Goal: Information Seeking & Learning: Learn about a topic

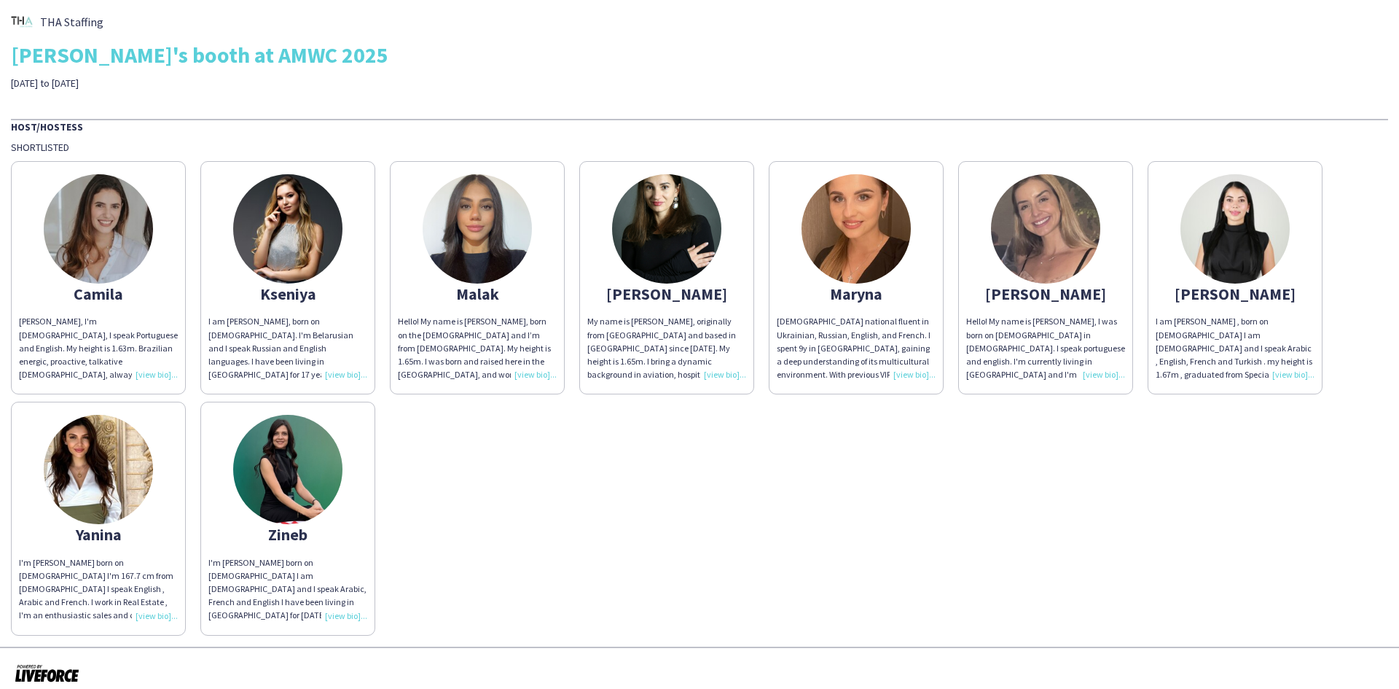
click at [113, 249] on img at bounding box center [98, 228] width 109 height 109
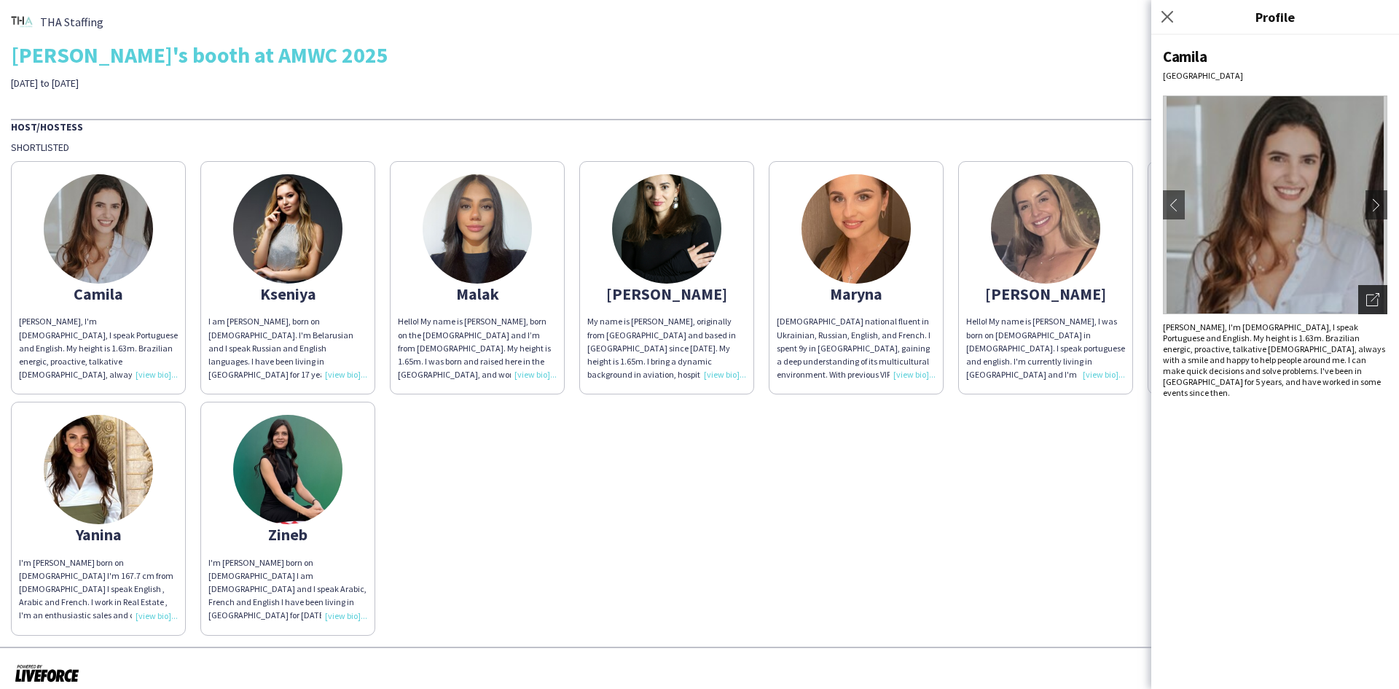
click at [1371, 296] on icon "Open photos pop-in" at bounding box center [1372, 299] width 13 height 13
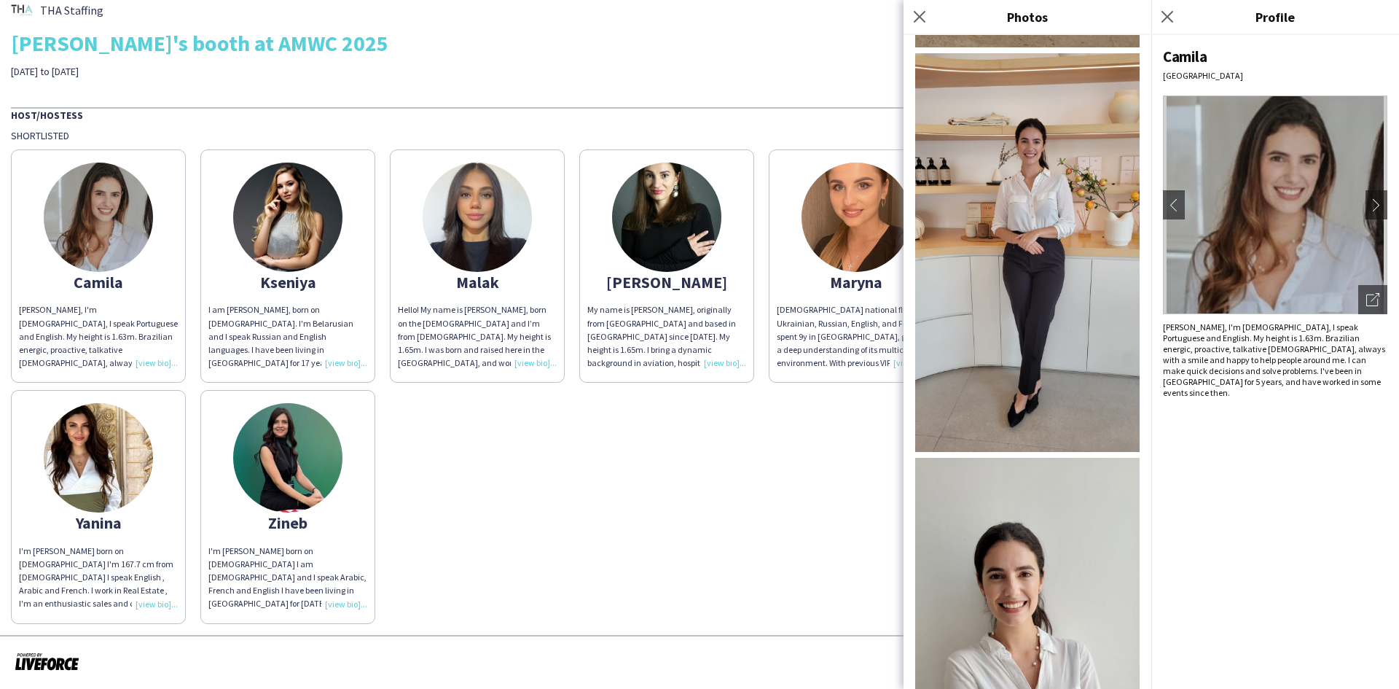
scroll to position [2033, 0]
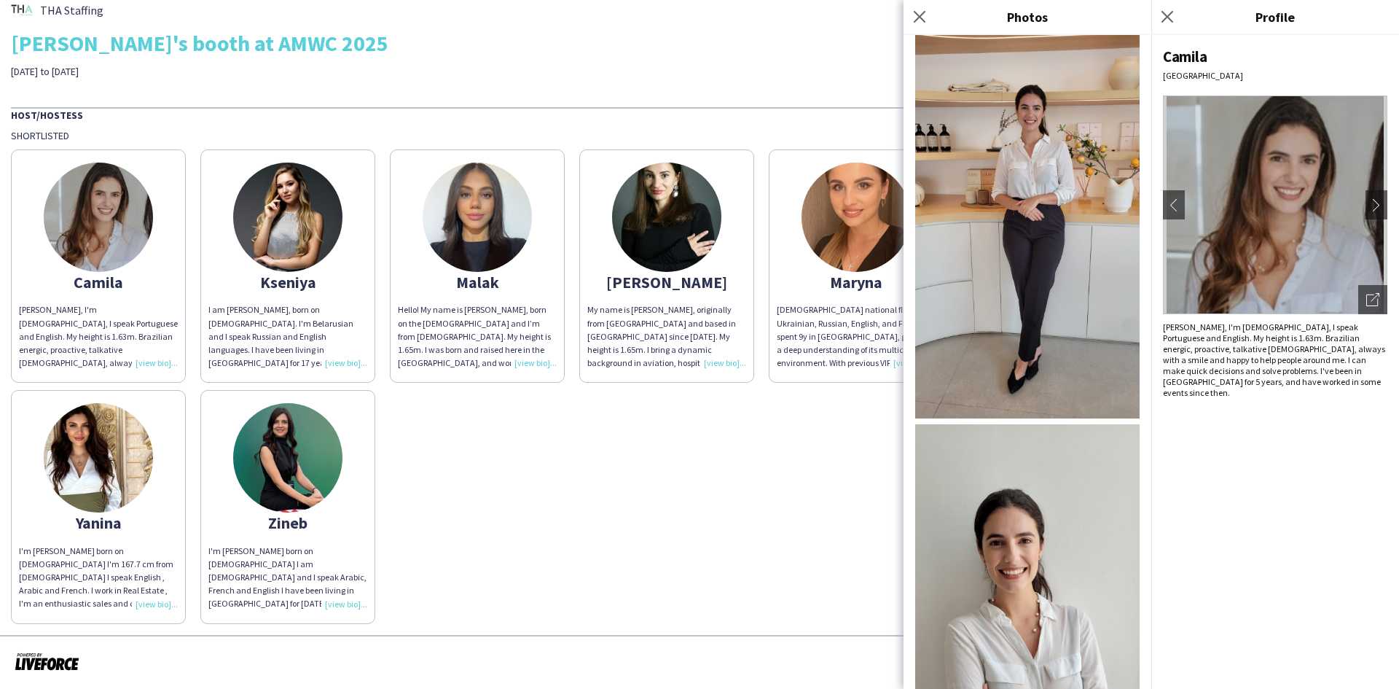
click at [594, 496] on div "[PERSON_NAME], I'm [DEMOGRAPHIC_DATA], I speak Portuguese and English. My heigh…" at bounding box center [699, 382] width 1377 height 481
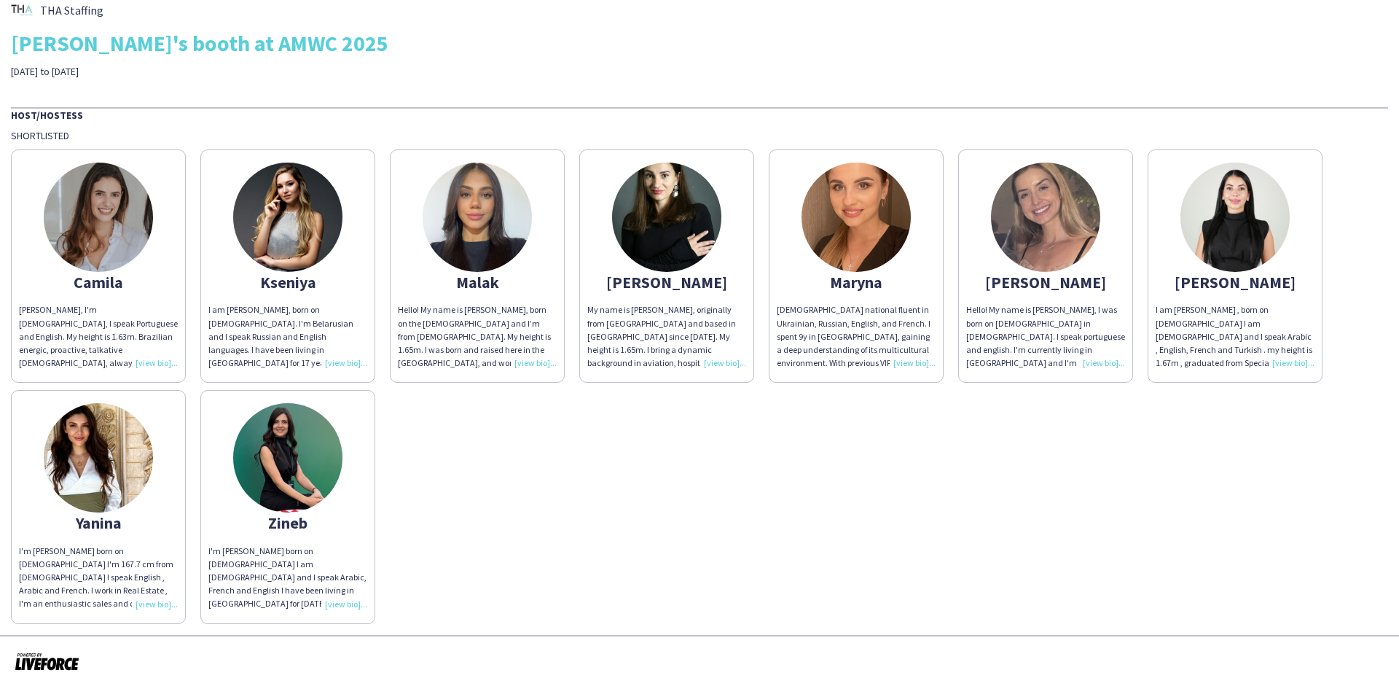
click at [343, 194] on app-share-pages-crew-card "Kseniya I am [PERSON_NAME], born on [DEMOGRAPHIC_DATA]. I'm Belarusian and I sp…" at bounding box center [287, 265] width 175 height 233
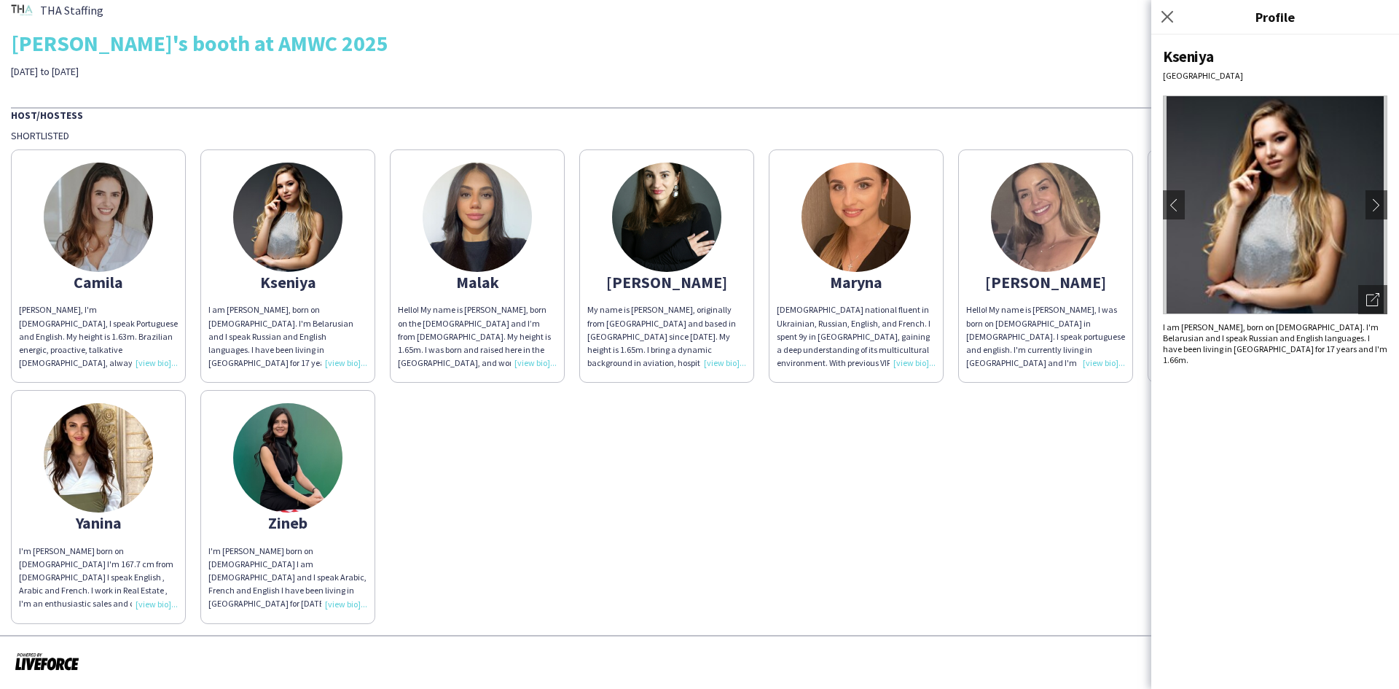
click at [1305, 175] on img at bounding box center [1275, 204] width 224 height 219
click at [1165, 205] on app-icon "chevron-left" at bounding box center [1174, 204] width 20 height 13
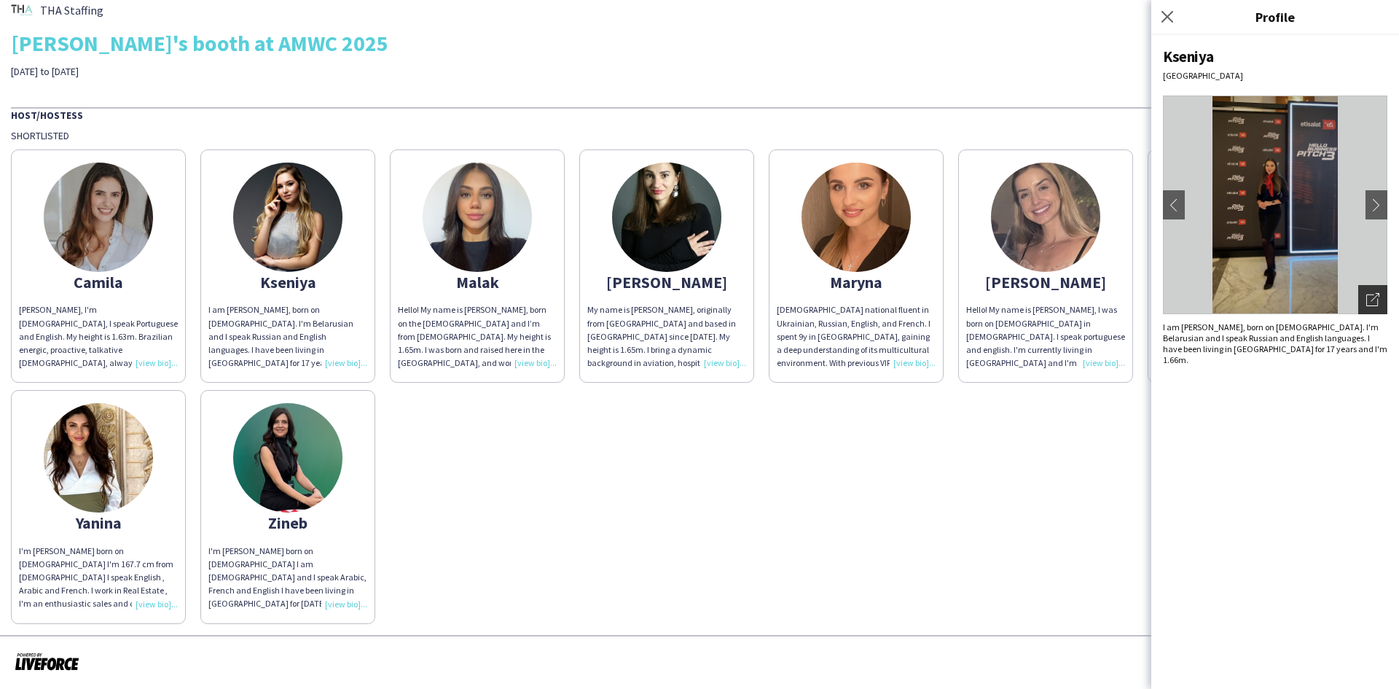
click at [1372, 303] on icon "Open photos pop-in" at bounding box center [1372, 299] width 13 height 13
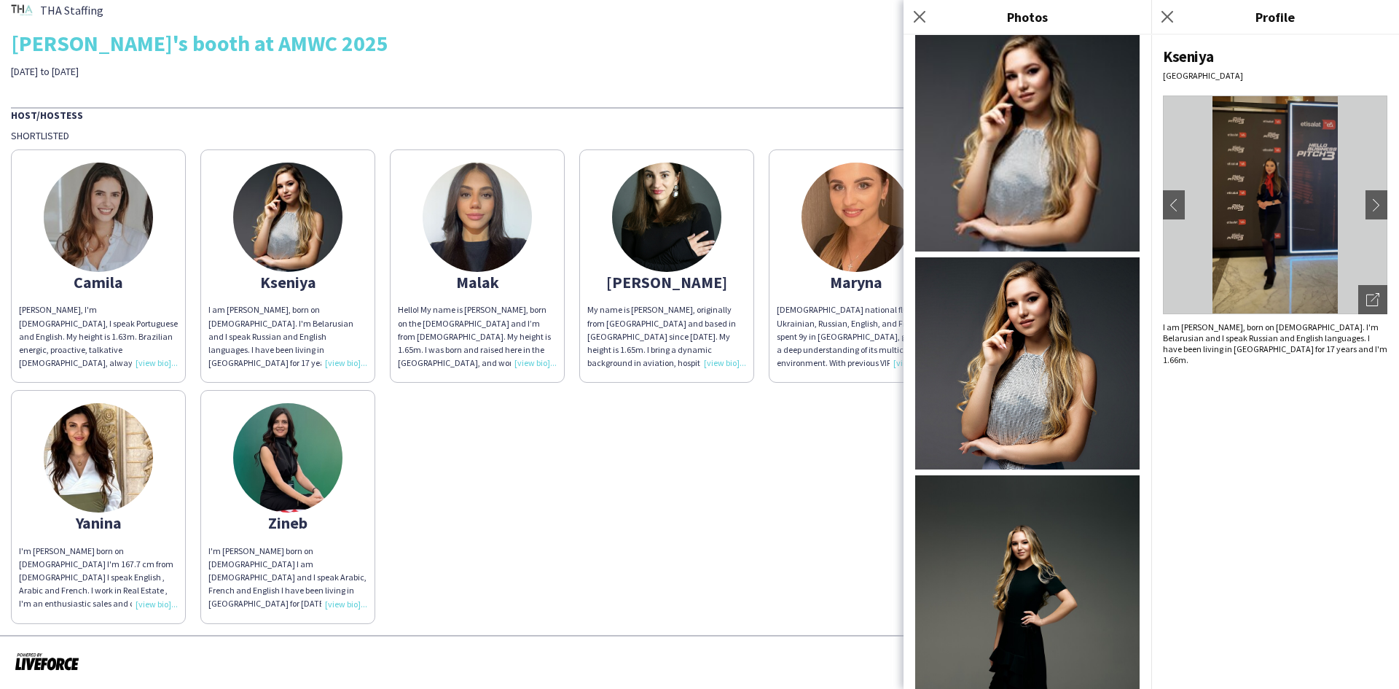
scroll to position [0, 0]
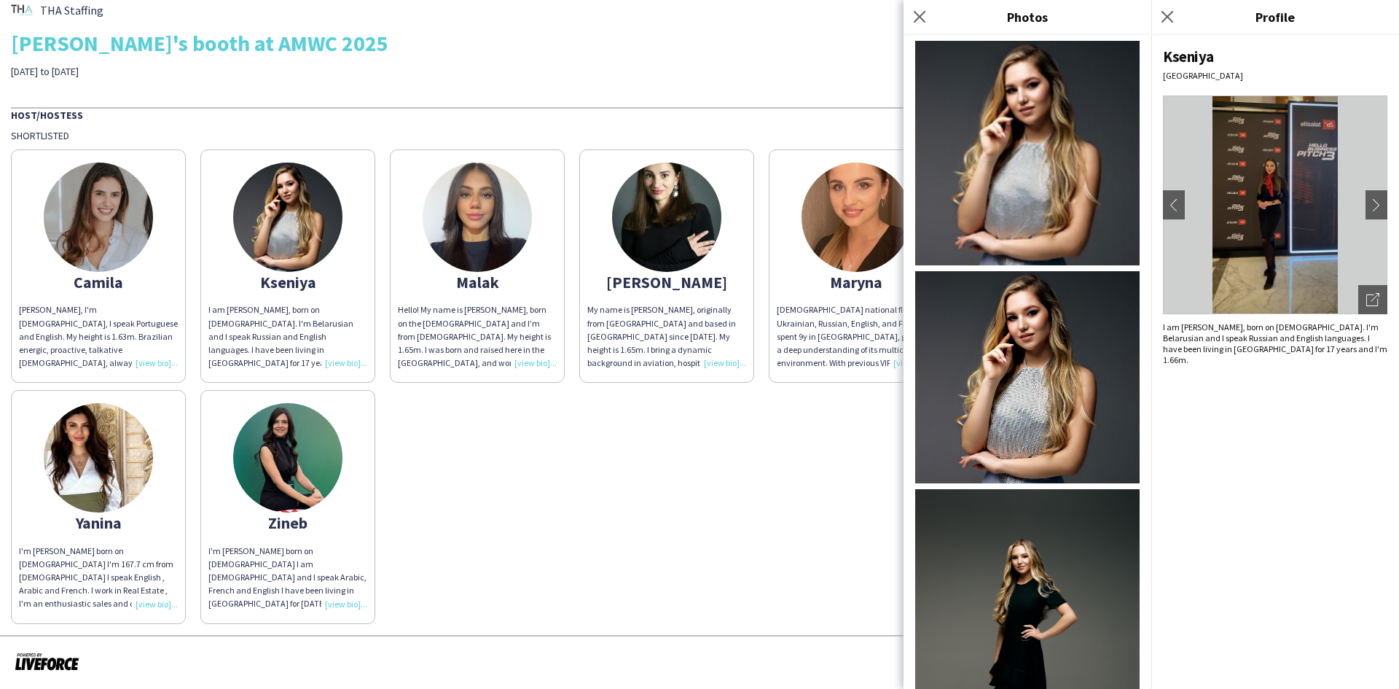
click at [512, 480] on div "[PERSON_NAME], I'm [DEMOGRAPHIC_DATA], I speak Portuguese and English. My heigh…" at bounding box center [699, 382] width 1377 height 481
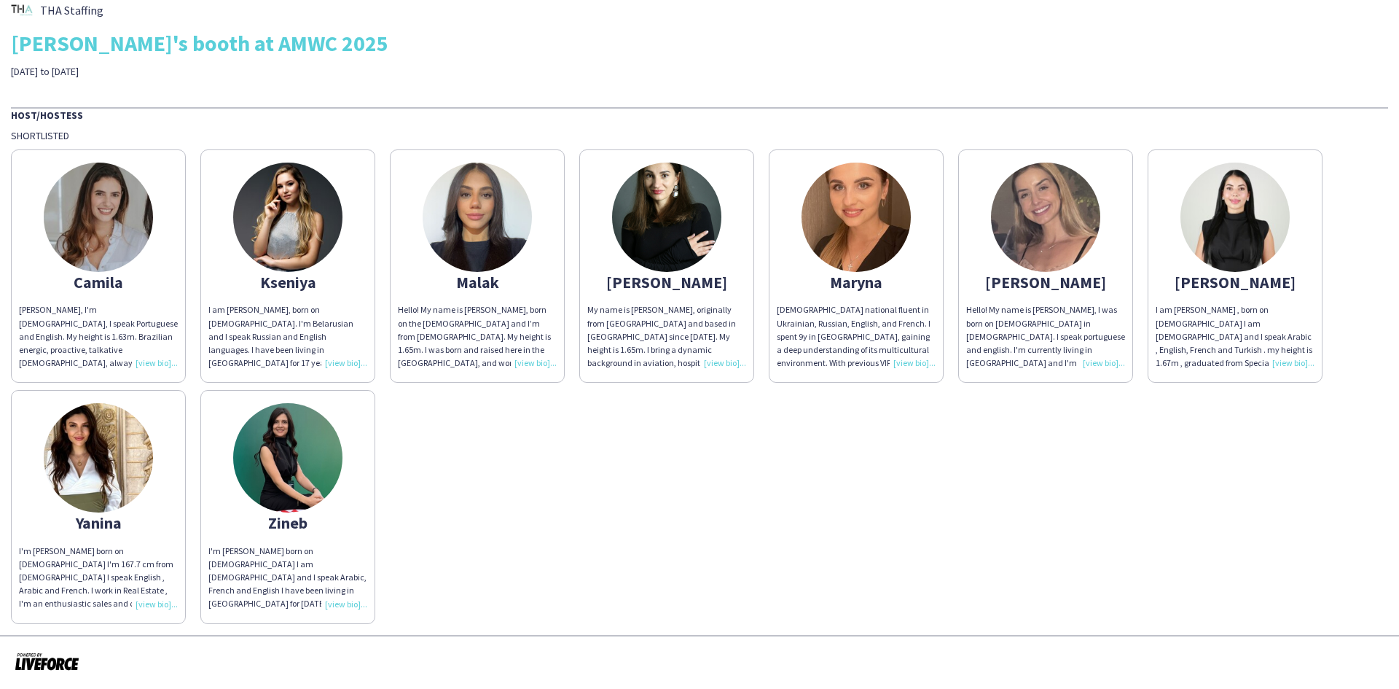
click at [1067, 226] on img at bounding box center [1045, 217] width 109 height 109
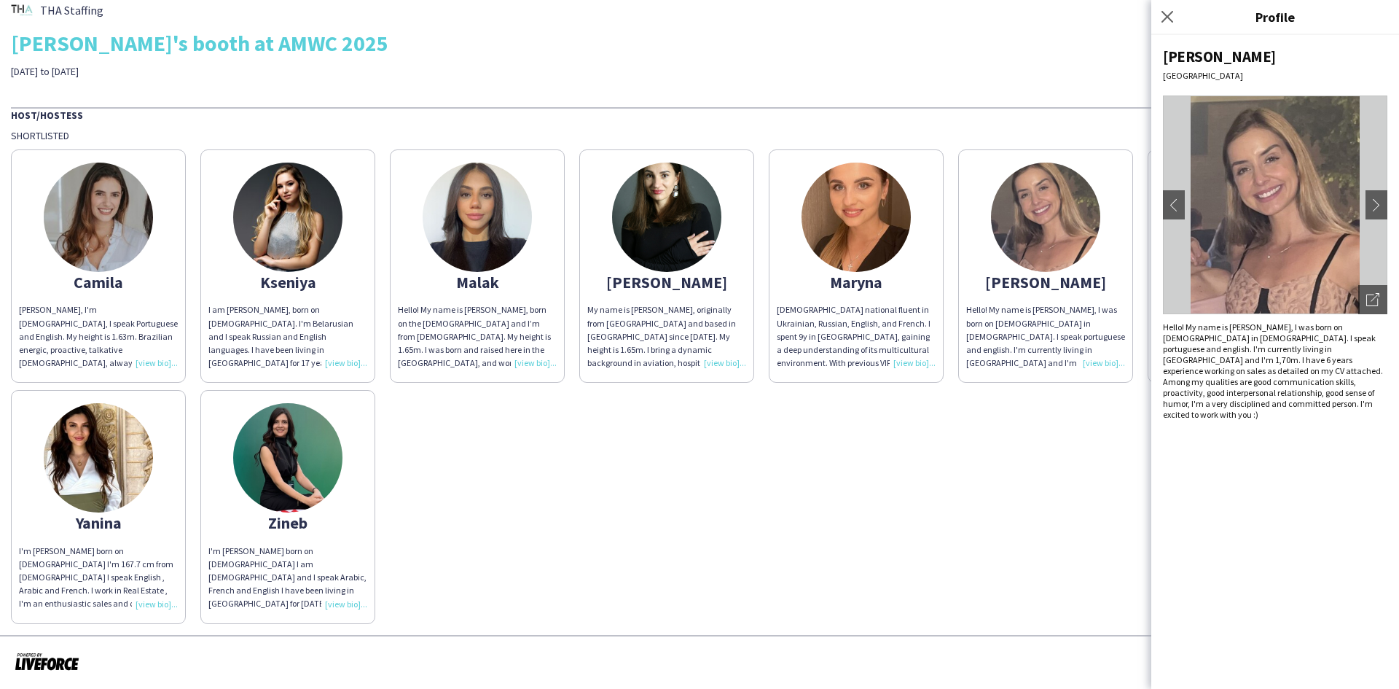
click at [877, 214] on img at bounding box center [856, 217] width 109 height 109
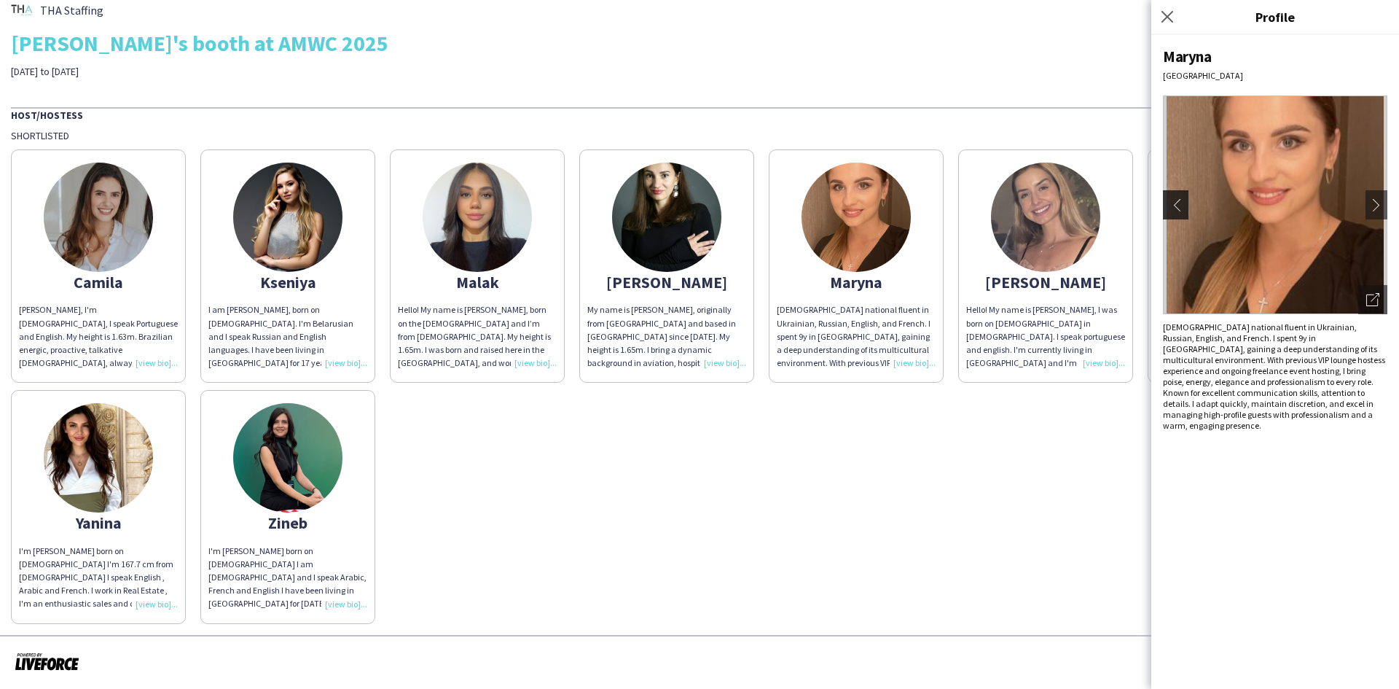
click at [1164, 214] on button "chevron-left" at bounding box center [1173, 204] width 29 height 29
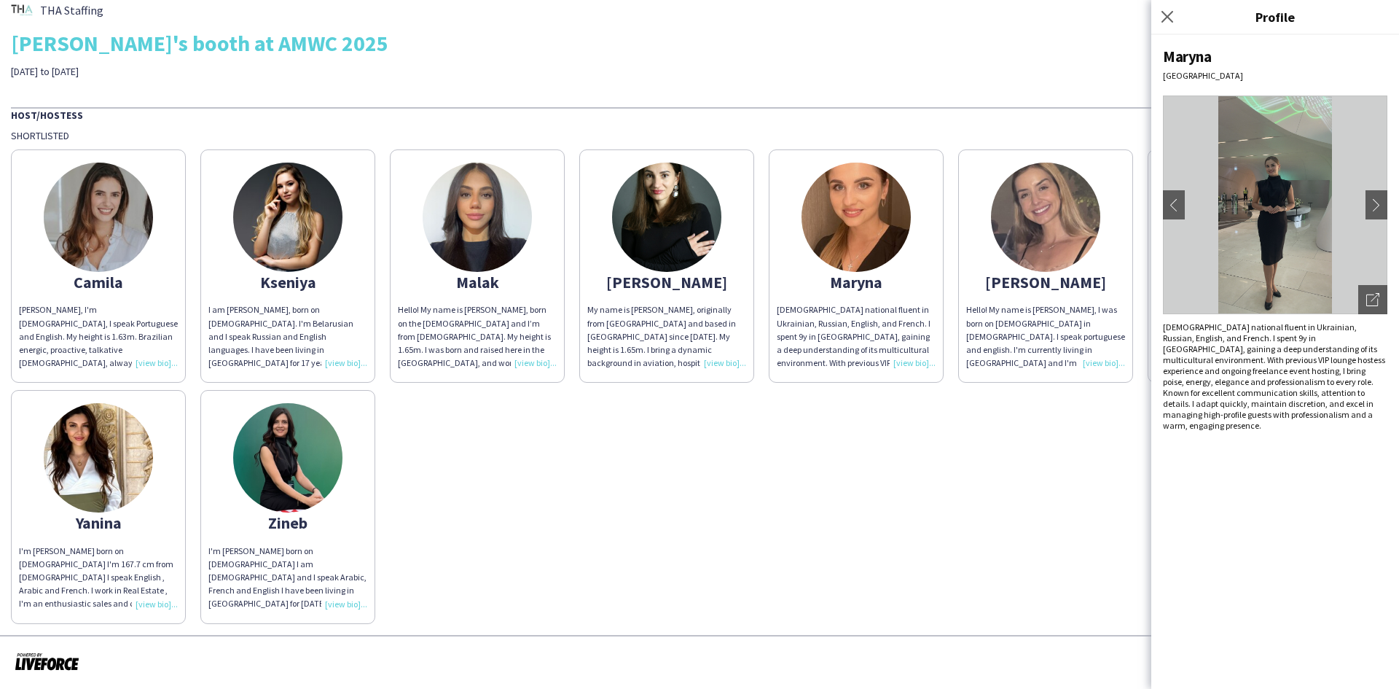
click at [1181, 225] on img at bounding box center [1275, 204] width 224 height 219
click at [1179, 218] on button "chevron-left" at bounding box center [1173, 204] width 29 height 29
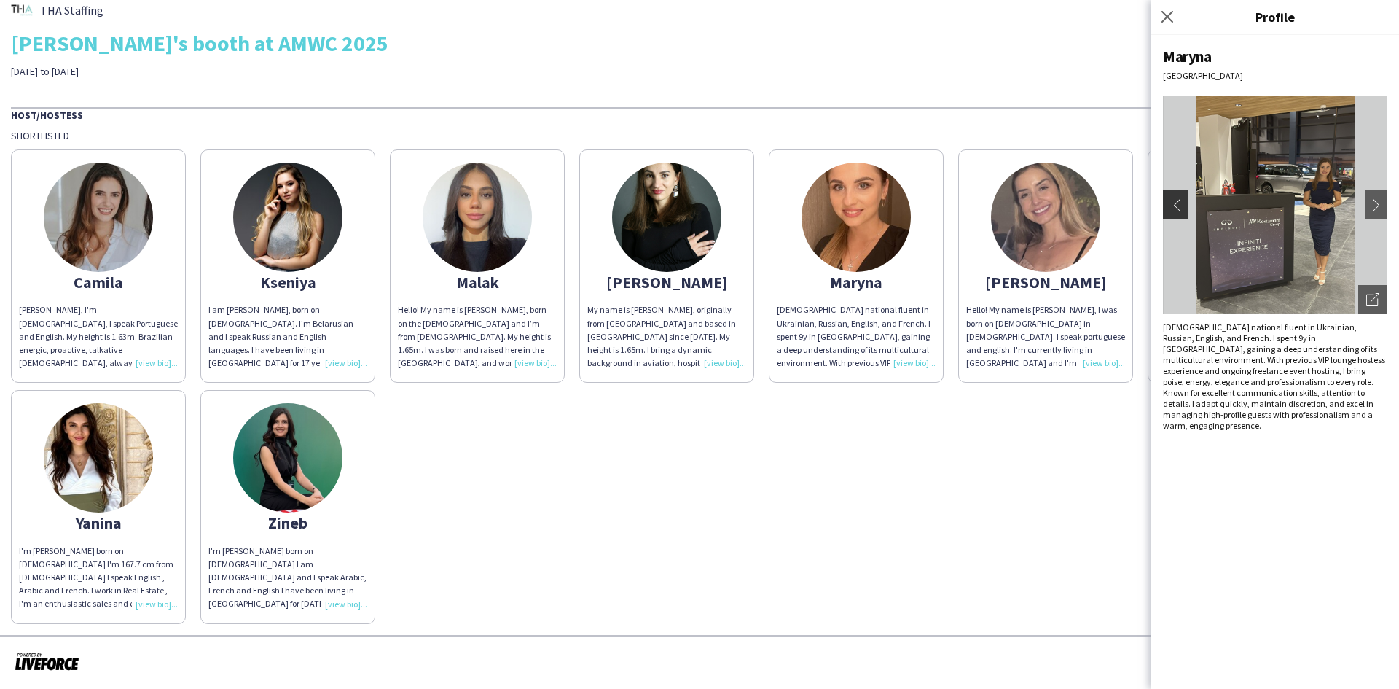
click at [1179, 218] on button "chevron-left" at bounding box center [1173, 204] width 29 height 29
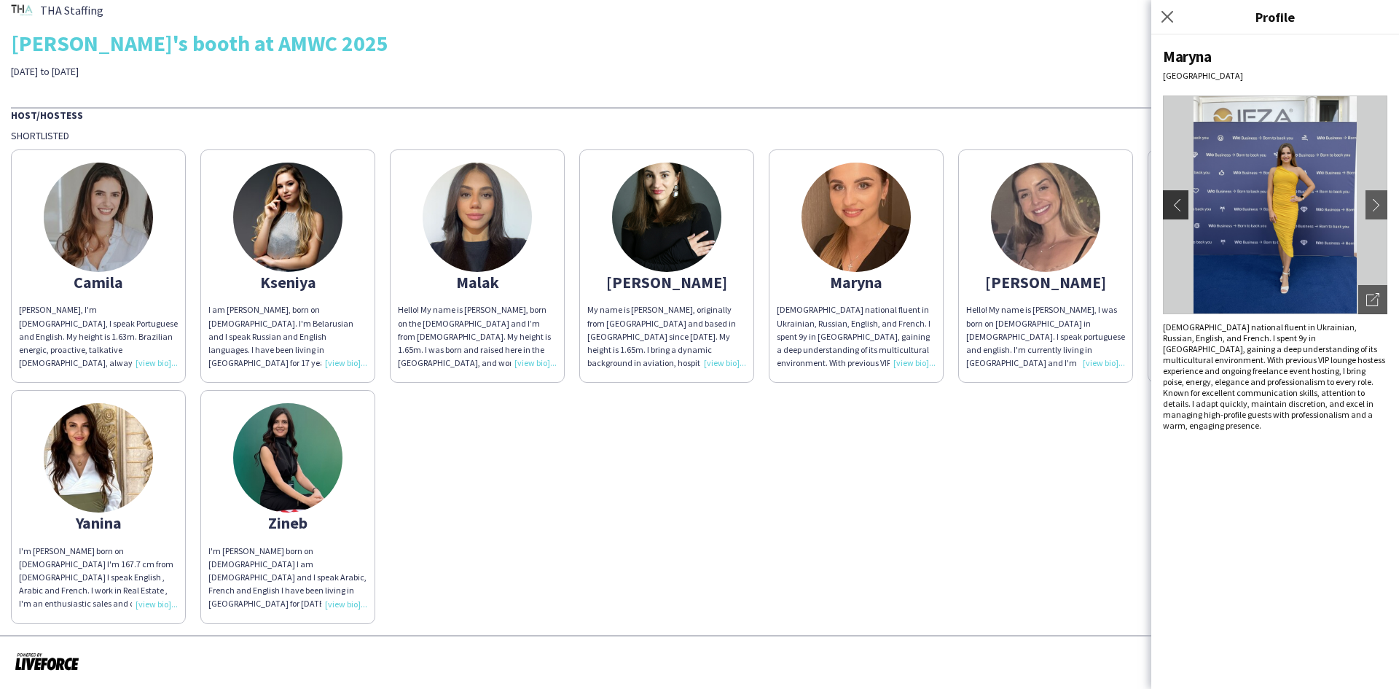
click at [1179, 218] on button "chevron-left" at bounding box center [1173, 204] width 29 height 29
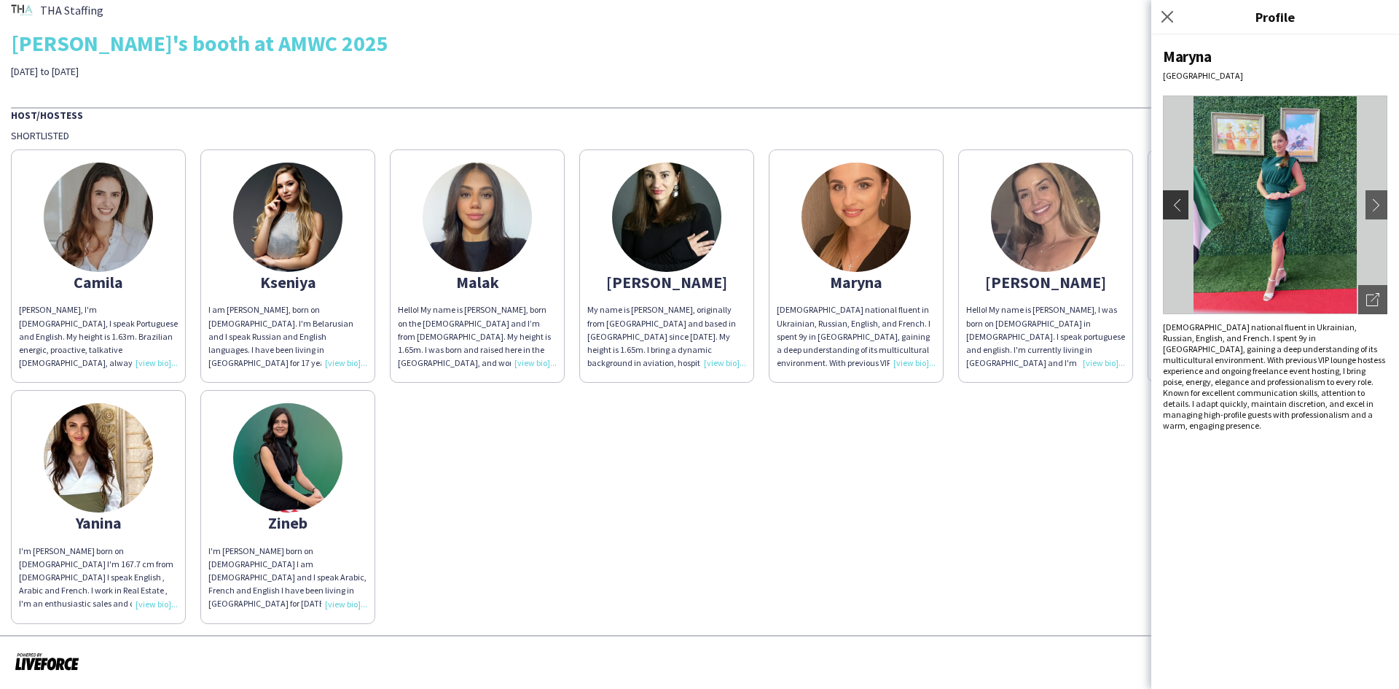
click at [1179, 218] on button "chevron-left" at bounding box center [1173, 204] width 29 height 29
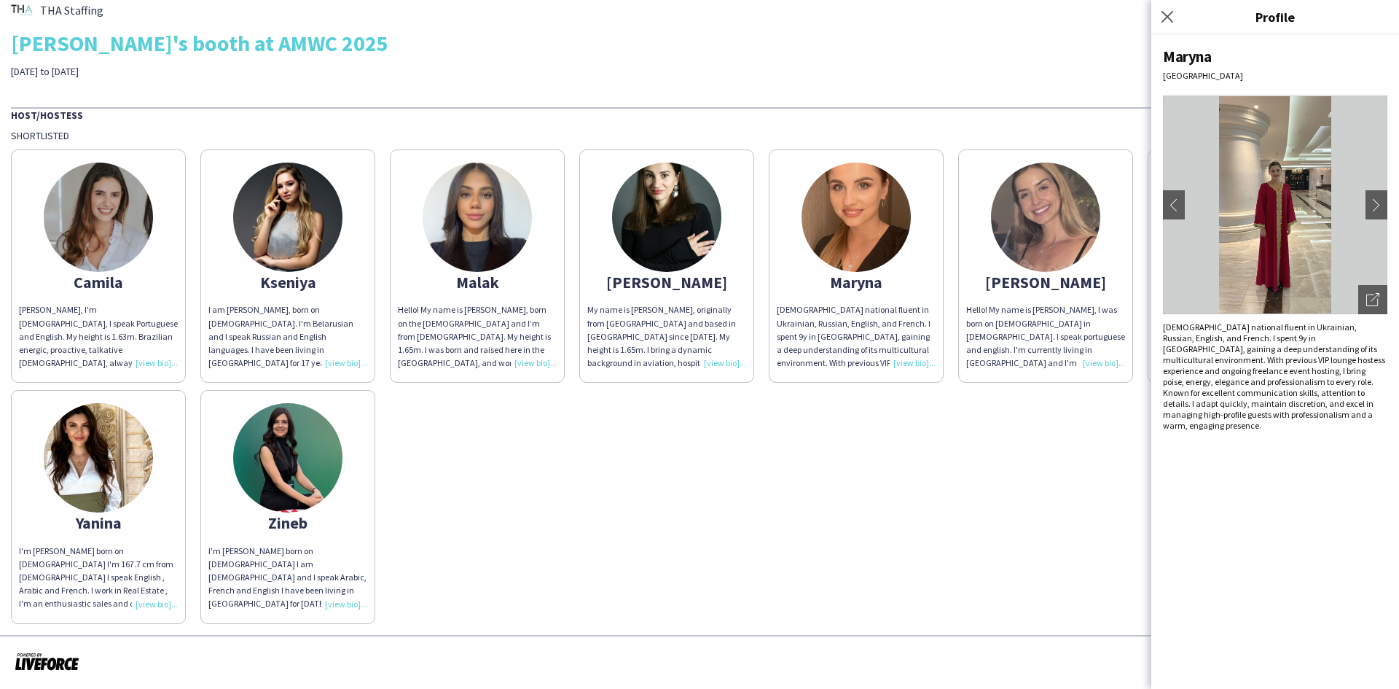
click at [777, 619] on div "[PERSON_NAME], I'm [DEMOGRAPHIC_DATA], I speak Portuguese and English. My heigh…" at bounding box center [699, 382] width 1377 height 481
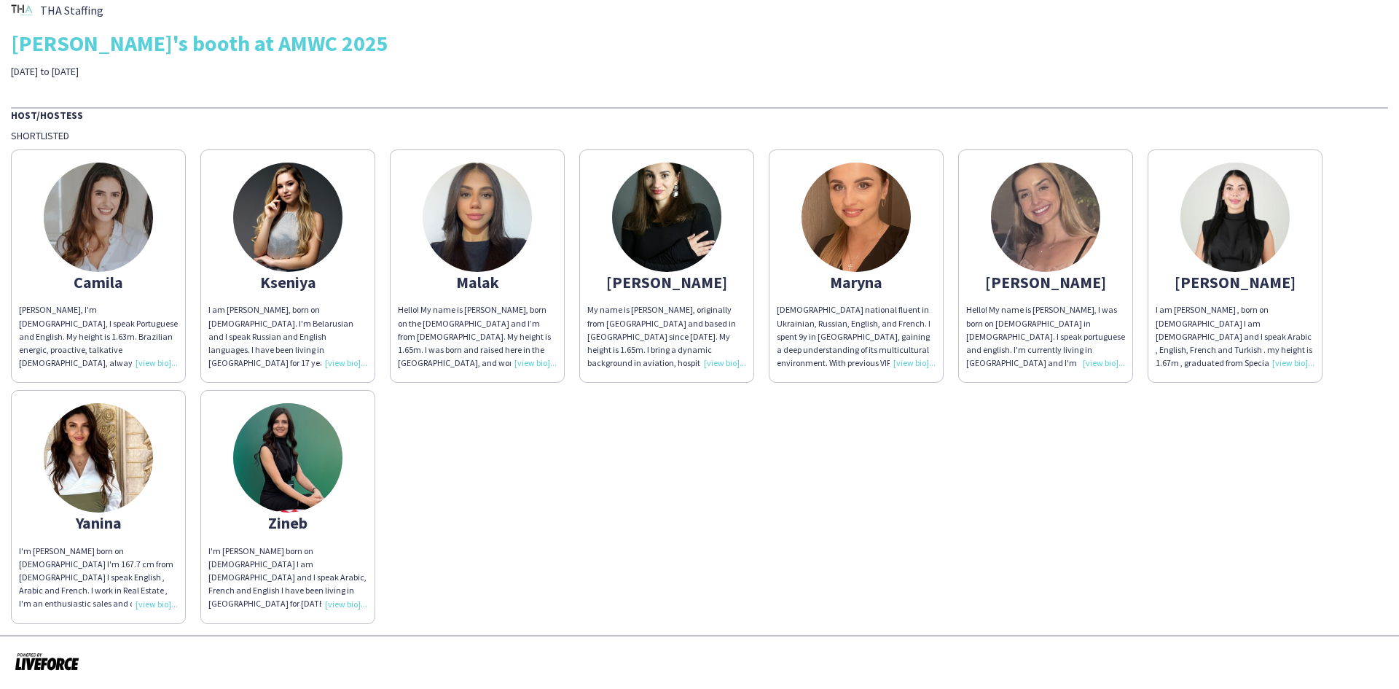
click at [1015, 245] on img at bounding box center [1045, 217] width 109 height 109
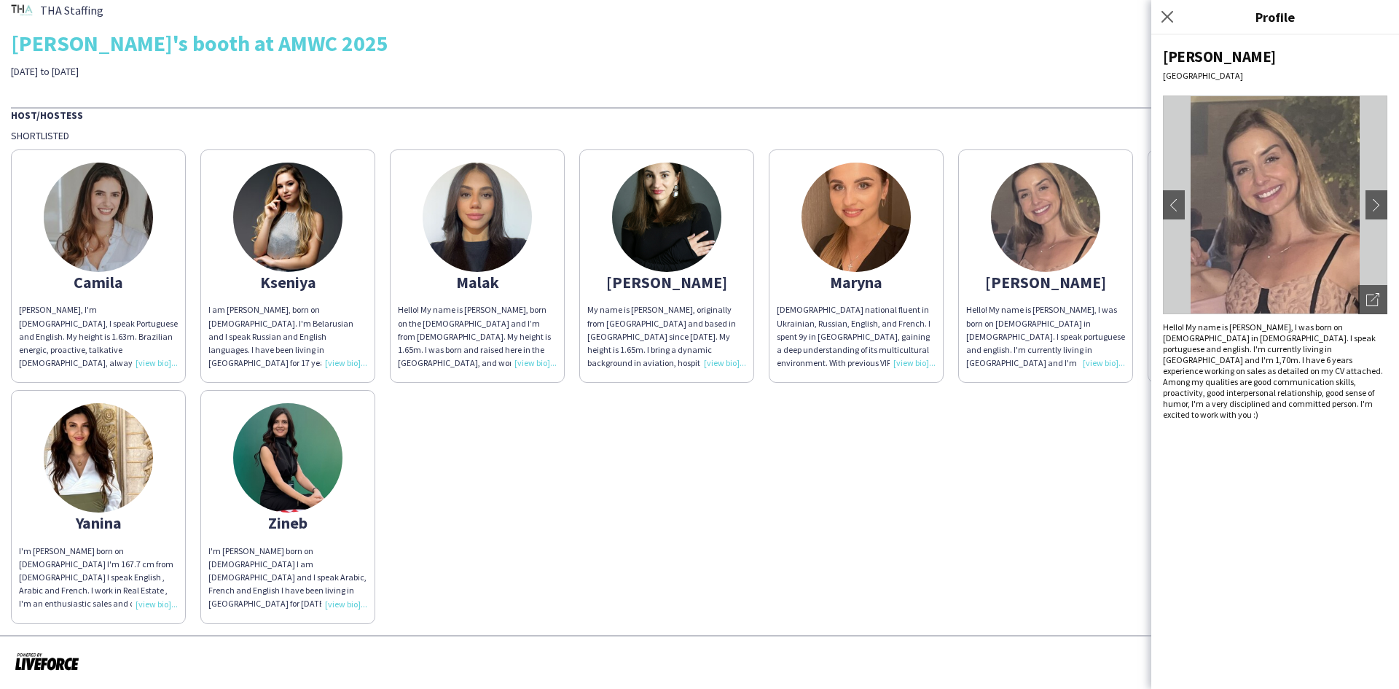
click at [1353, 238] on img at bounding box center [1275, 204] width 224 height 219
click at [1166, 212] on button "chevron-left" at bounding box center [1173, 204] width 29 height 29
click at [1168, 207] on app-icon "chevron-left" at bounding box center [1174, 204] width 20 height 13
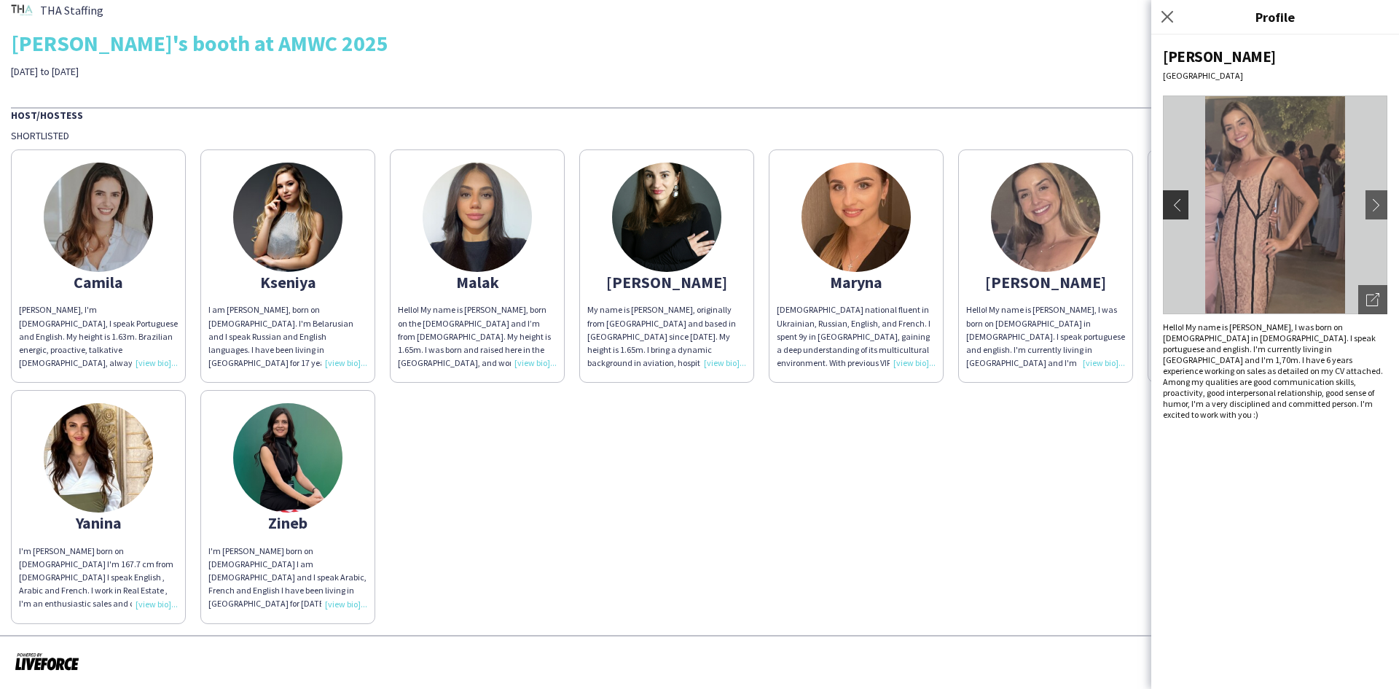
click at [1176, 203] on app-icon "chevron-left" at bounding box center [1174, 204] width 20 height 13
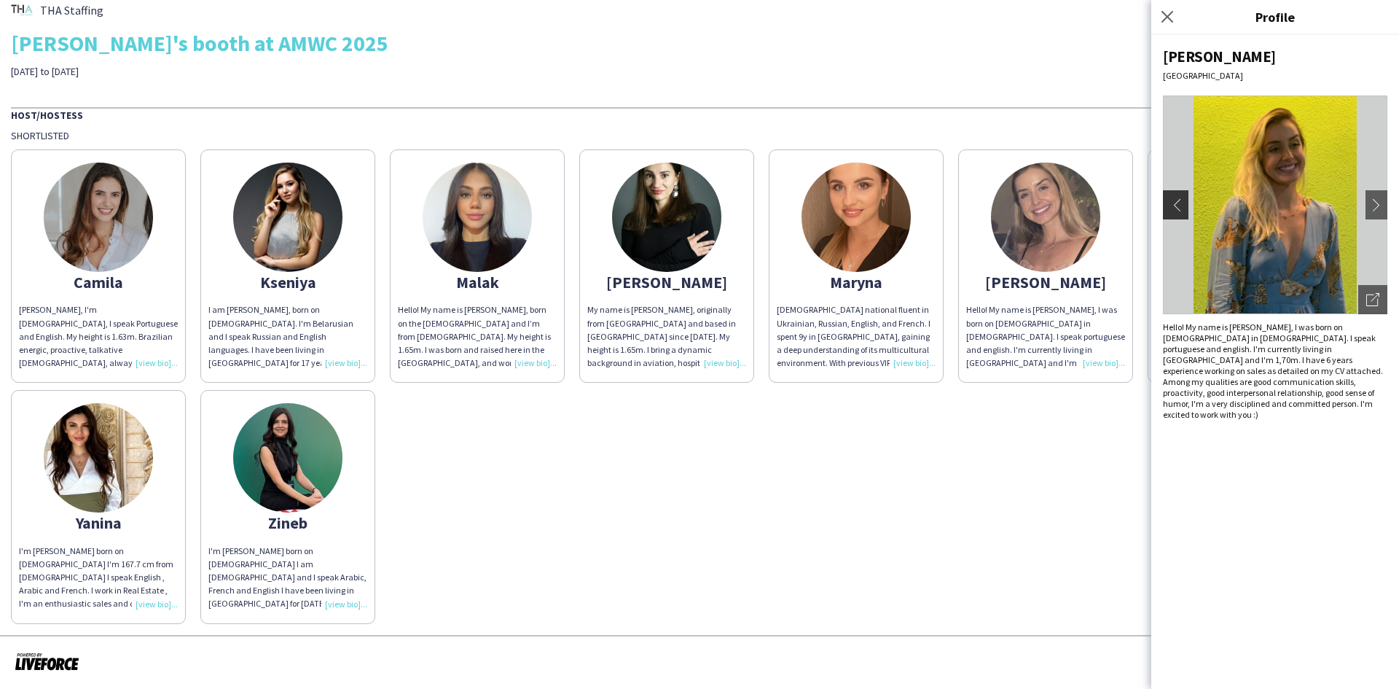
click at [1176, 203] on app-icon "chevron-left" at bounding box center [1174, 204] width 20 height 13
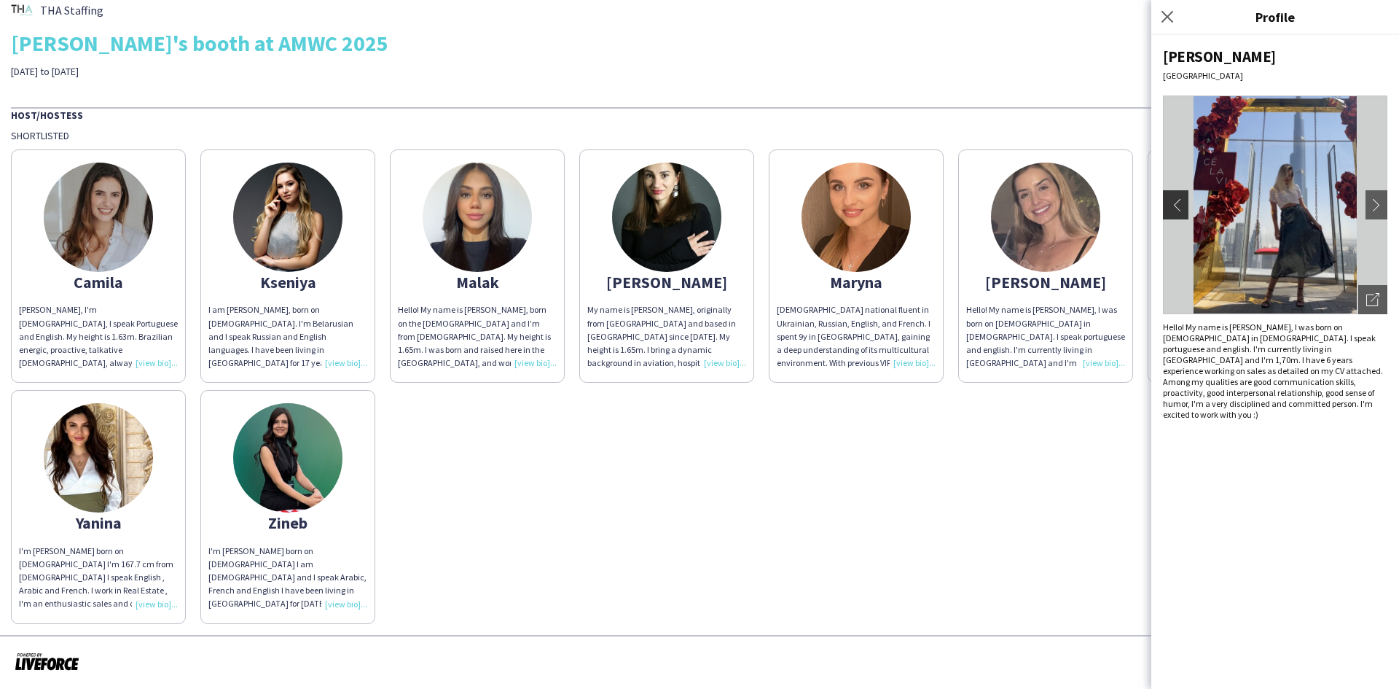
click at [1176, 203] on app-icon "chevron-left" at bounding box center [1174, 204] width 20 height 13
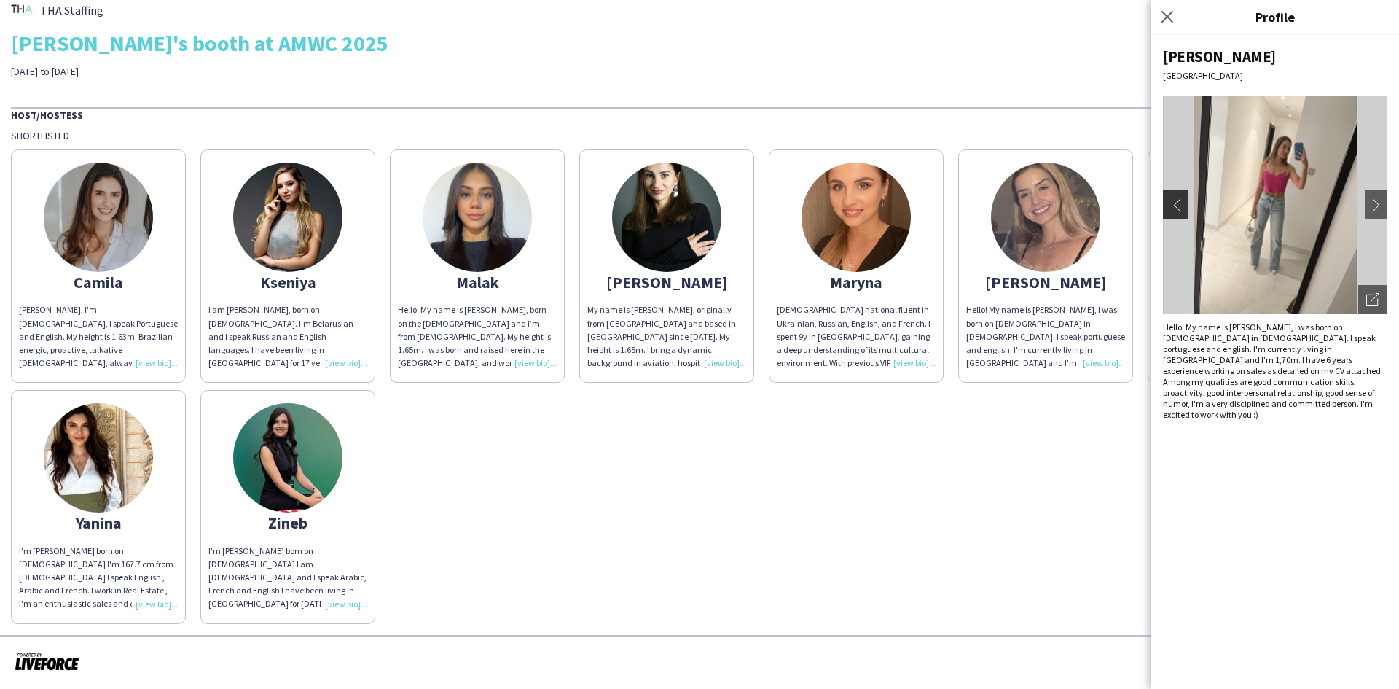
click at [1176, 203] on app-icon "chevron-left" at bounding box center [1174, 204] width 20 height 13
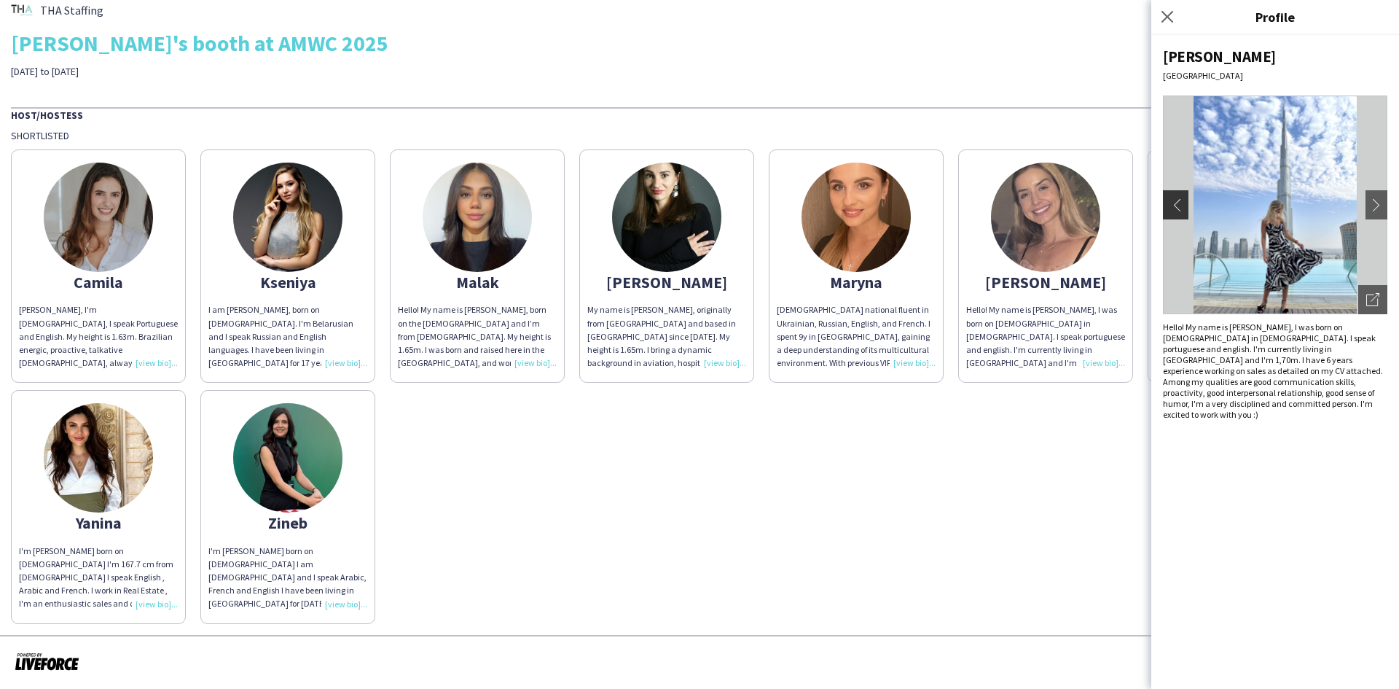
click at [1176, 203] on app-icon "chevron-left" at bounding box center [1174, 204] width 20 height 13
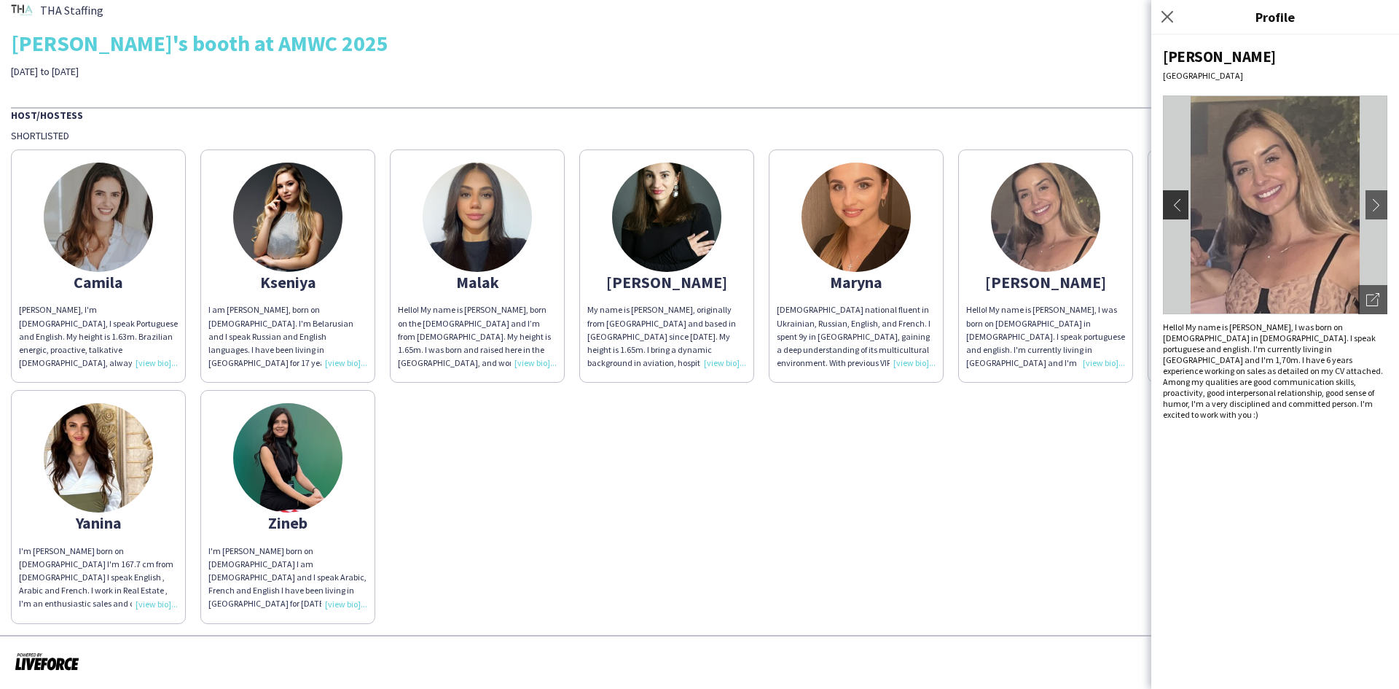
click at [1176, 203] on app-icon "chevron-left" at bounding box center [1174, 204] width 20 height 13
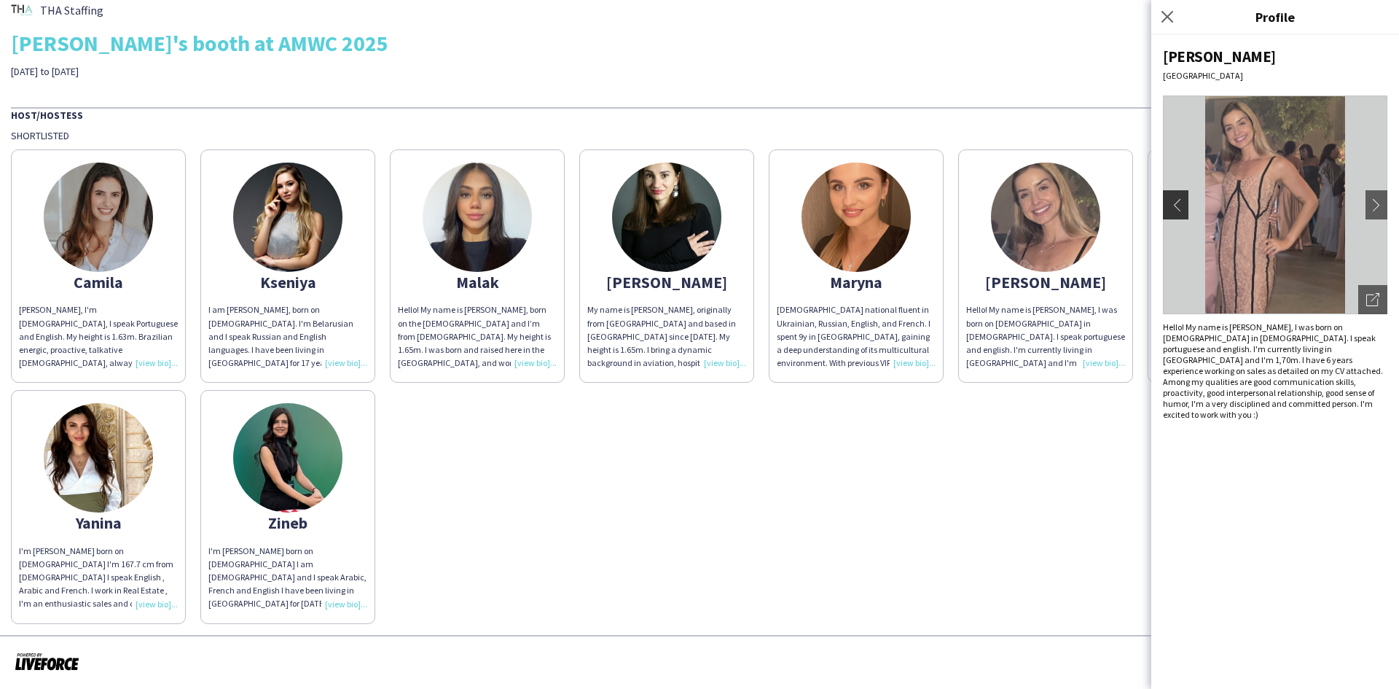
click at [1176, 203] on app-icon "chevron-left" at bounding box center [1174, 204] width 20 height 13
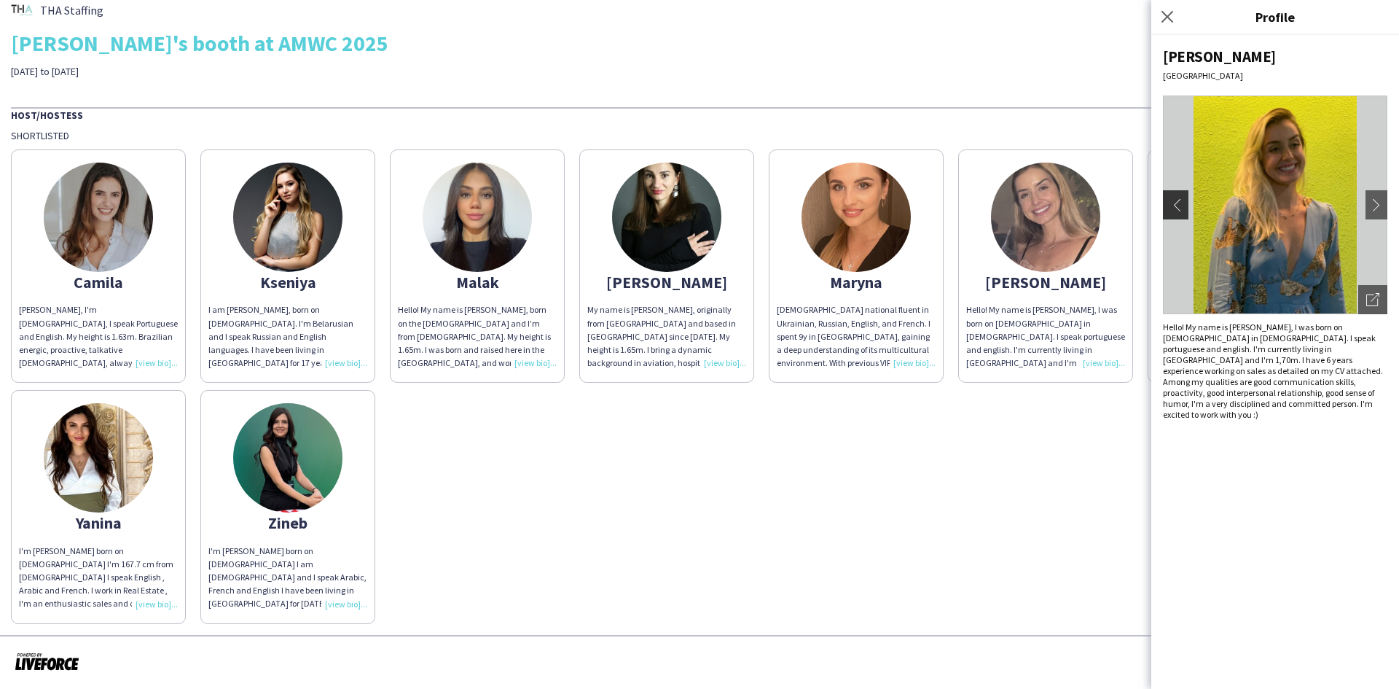
click at [1176, 203] on app-icon "chevron-left" at bounding box center [1174, 204] width 20 height 13
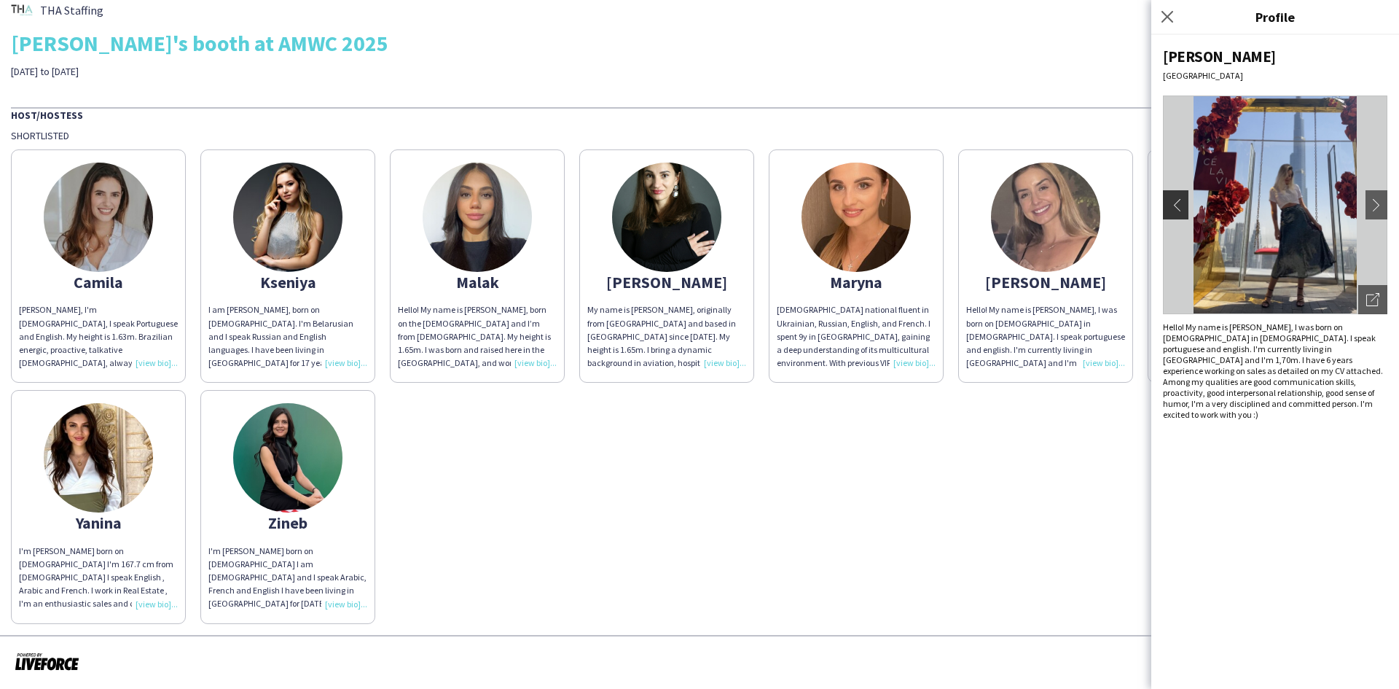
click at [1176, 203] on app-icon "chevron-left" at bounding box center [1174, 204] width 20 height 13
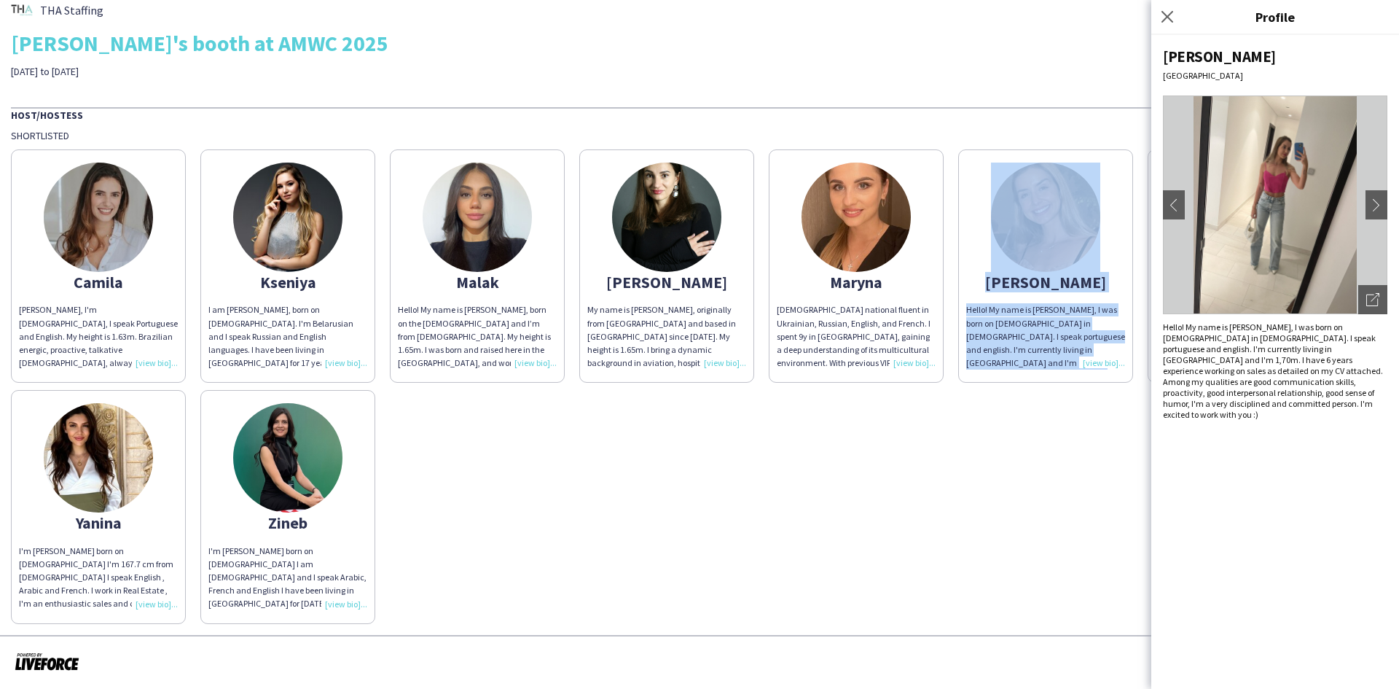
drag, startPoint x: 950, startPoint y: 513, endPoint x: 961, endPoint y: 513, distance: 10.9
click at [953, 513] on div "[PERSON_NAME], I'm [DEMOGRAPHIC_DATA], I speak Portuguese and English. My heigh…" at bounding box center [699, 382] width 1377 height 481
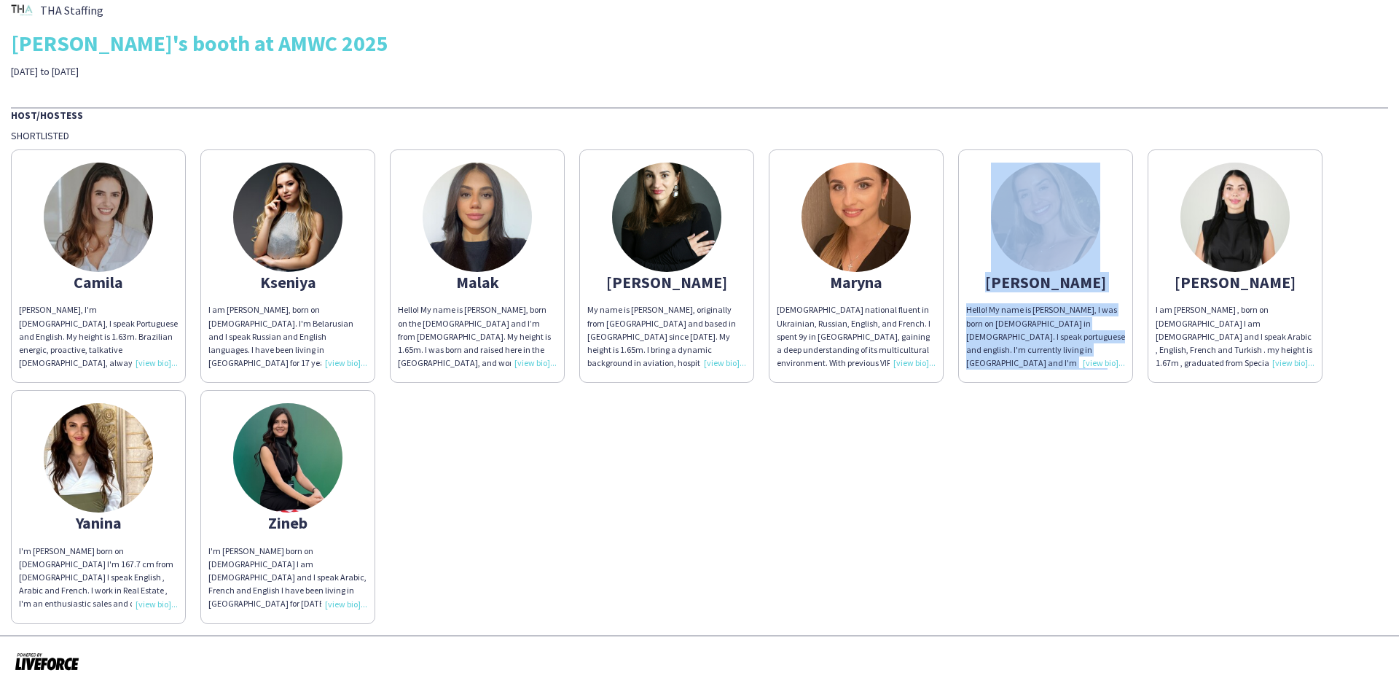
click at [1253, 229] on img at bounding box center [1235, 217] width 109 height 109
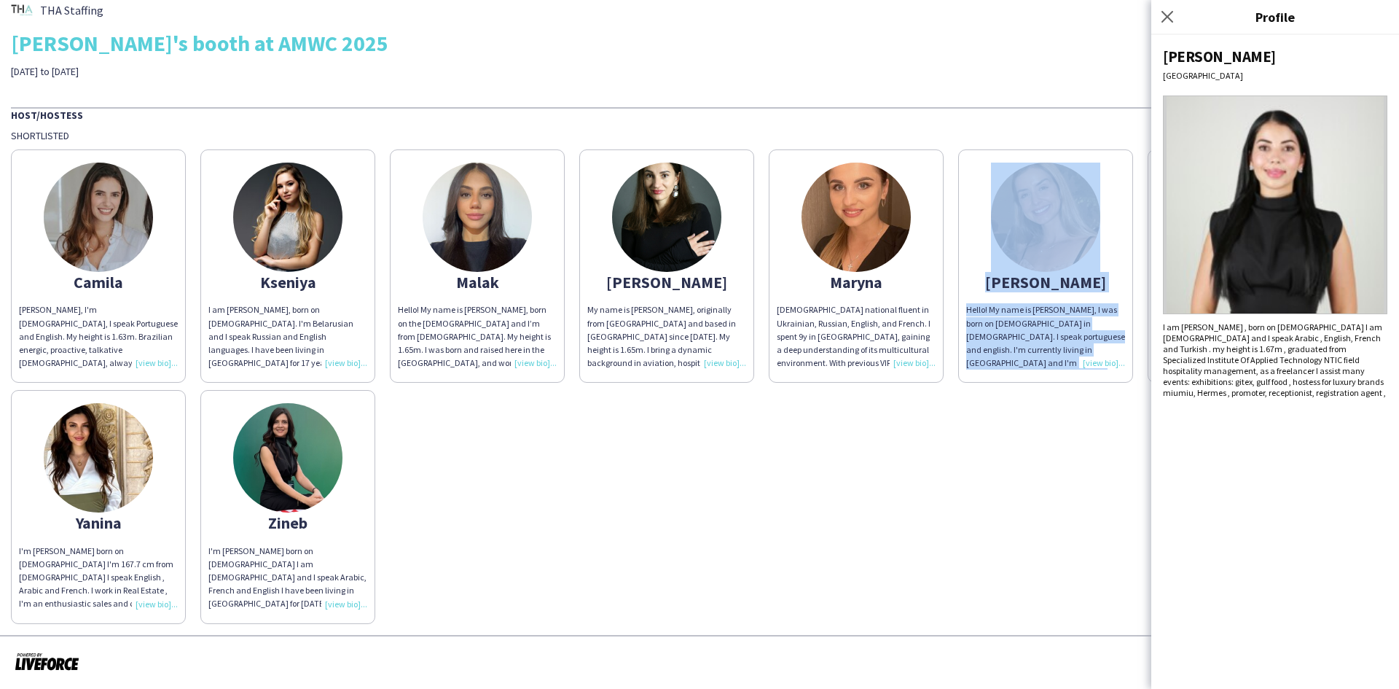
click at [1253, 229] on img at bounding box center [1275, 204] width 224 height 219
click at [901, 480] on div "[PERSON_NAME], I'm [DEMOGRAPHIC_DATA], I speak Portuguese and English. My heigh…" at bounding box center [699, 382] width 1377 height 481
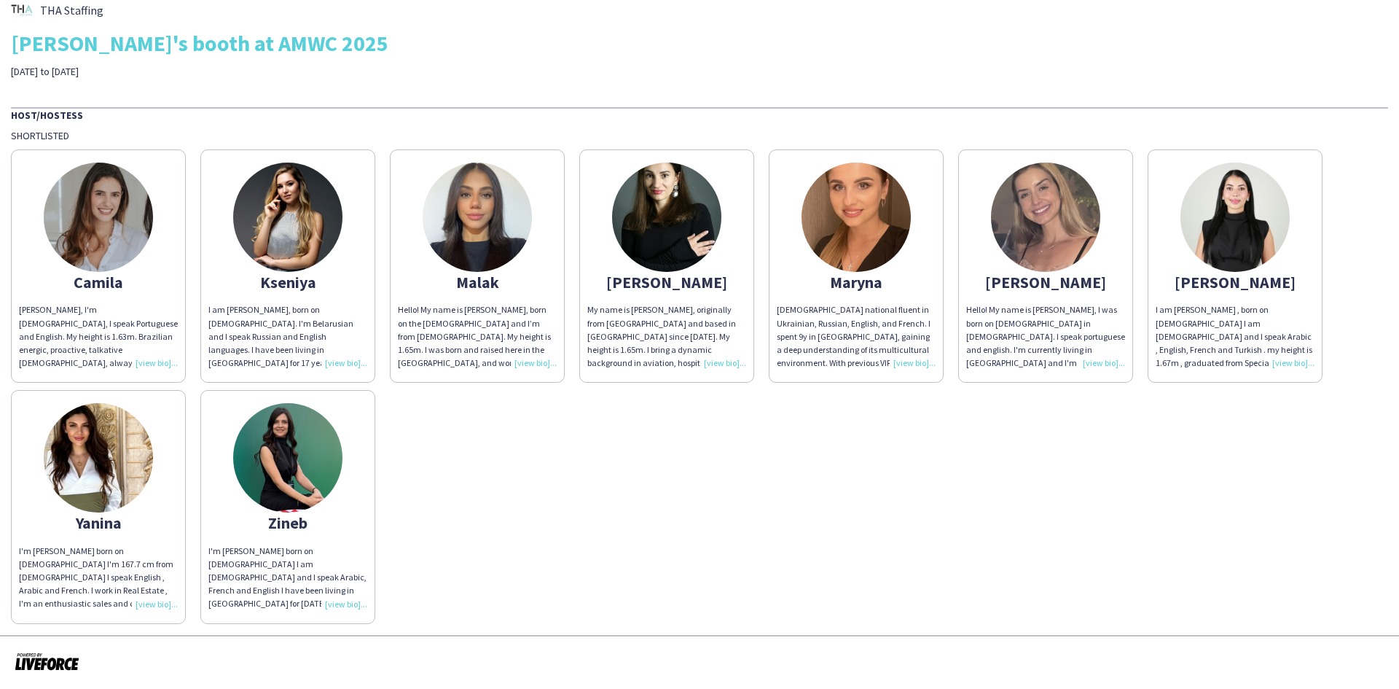
click at [721, 245] on app-share-pages-crew-card "[PERSON_NAME] My name is [PERSON_NAME], originally from [GEOGRAPHIC_DATA] and b…" at bounding box center [666, 265] width 175 height 233
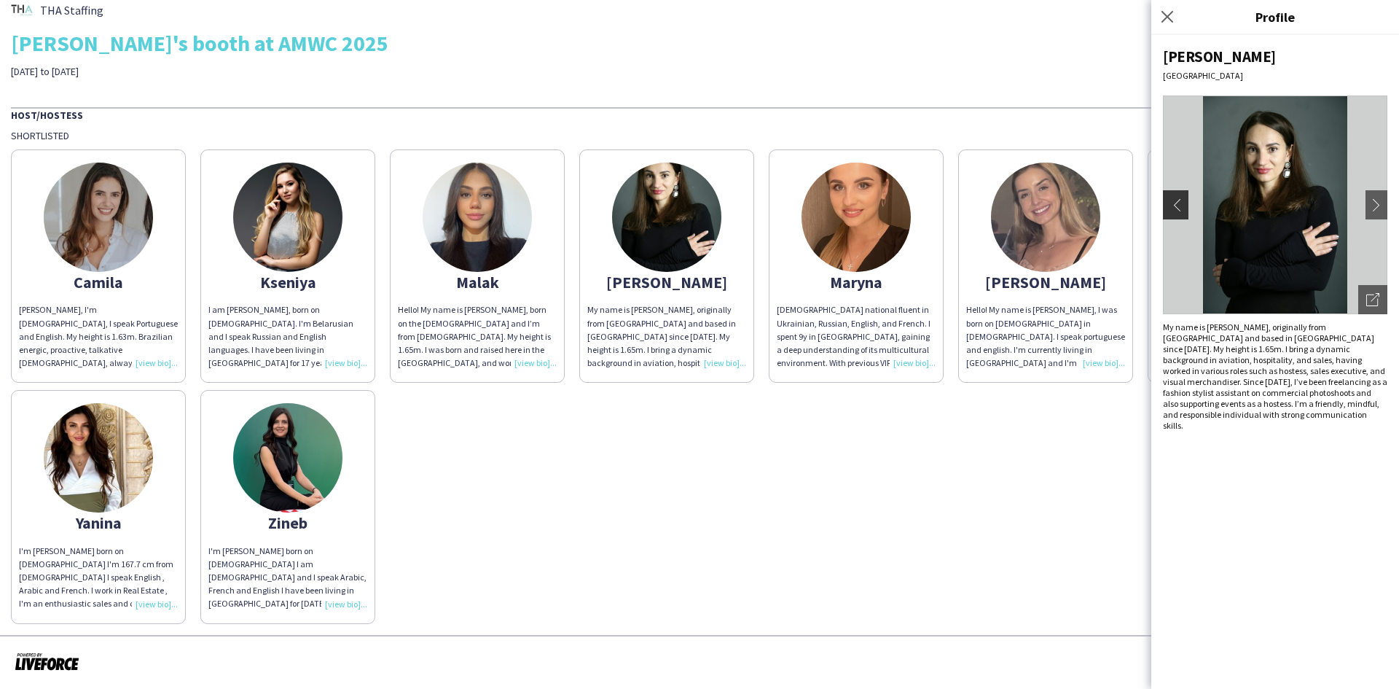
click at [1183, 203] on app-icon "chevron-left" at bounding box center [1174, 204] width 20 height 13
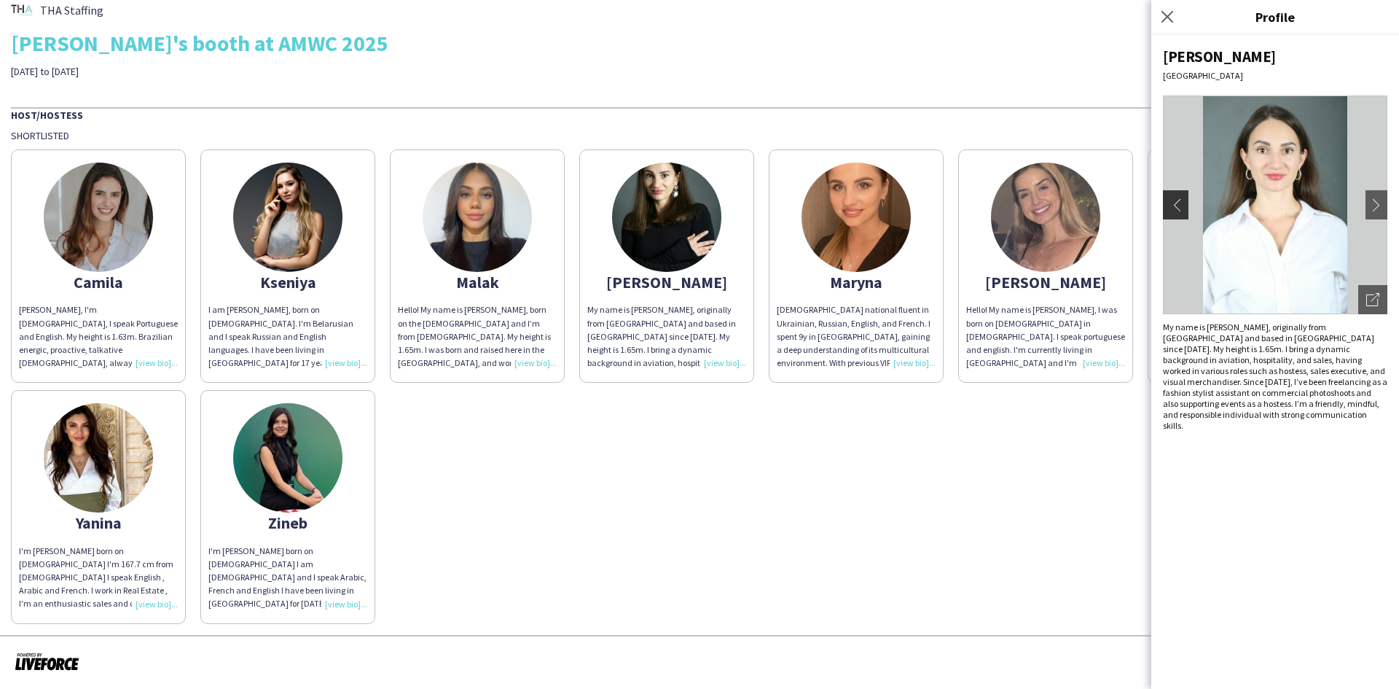
click at [1183, 203] on app-icon "chevron-left" at bounding box center [1174, 204] width 20 height 13
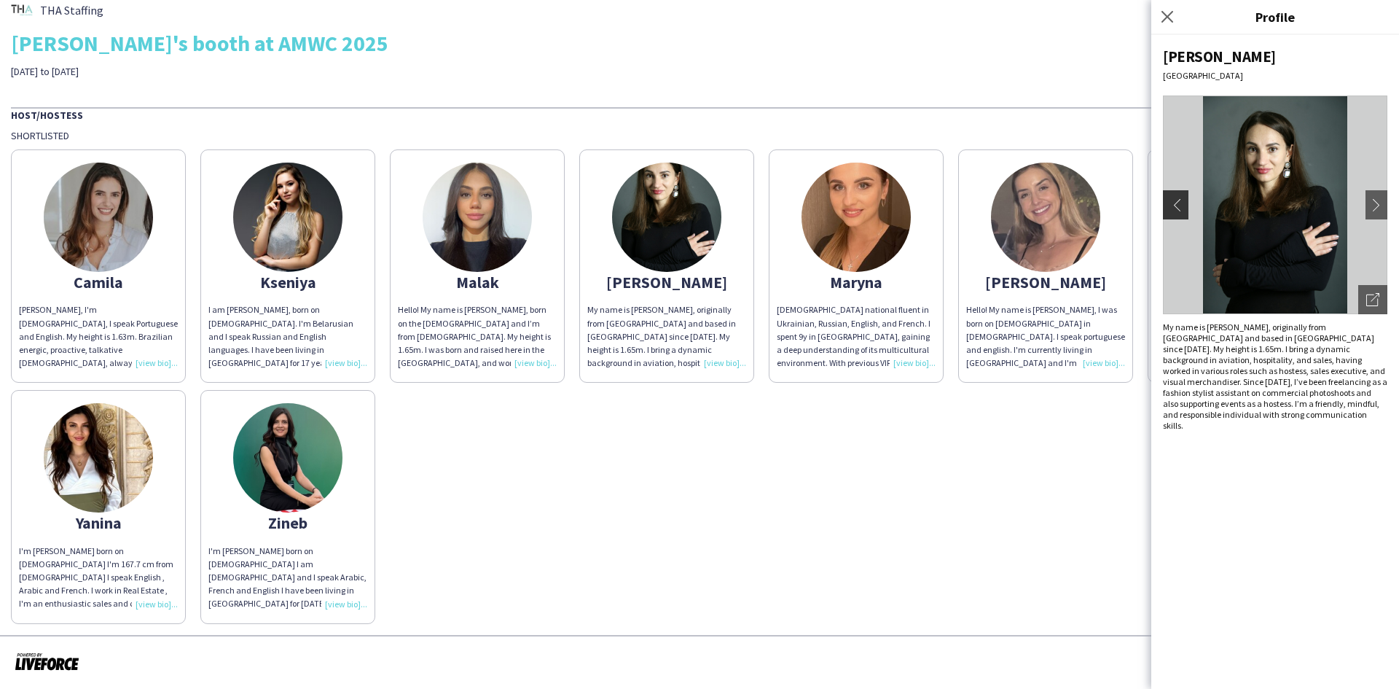
click at [1183, 203] on app-icon "chevron-left" at bounding box center [1174, 204] width 20 height 13
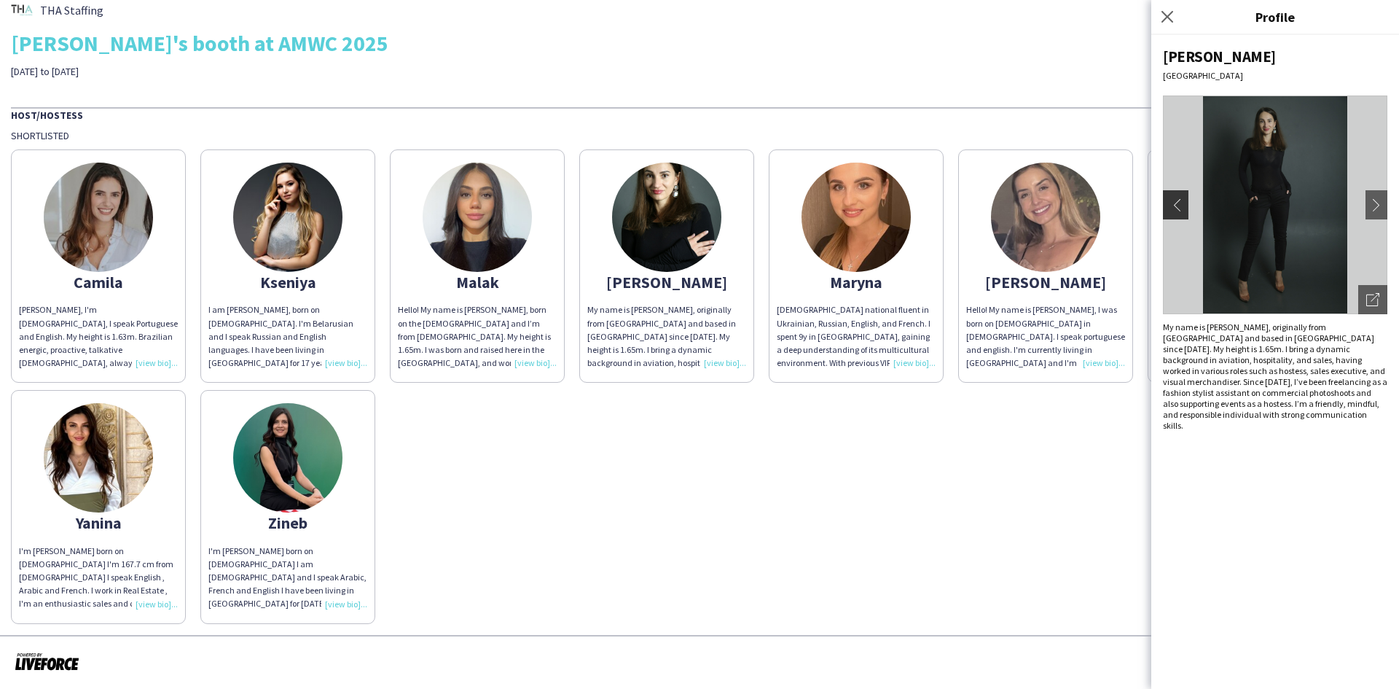
click at [1177, 206] on app-icon "chevron-left" at bounding box center [1174, 204] width 20 height 13
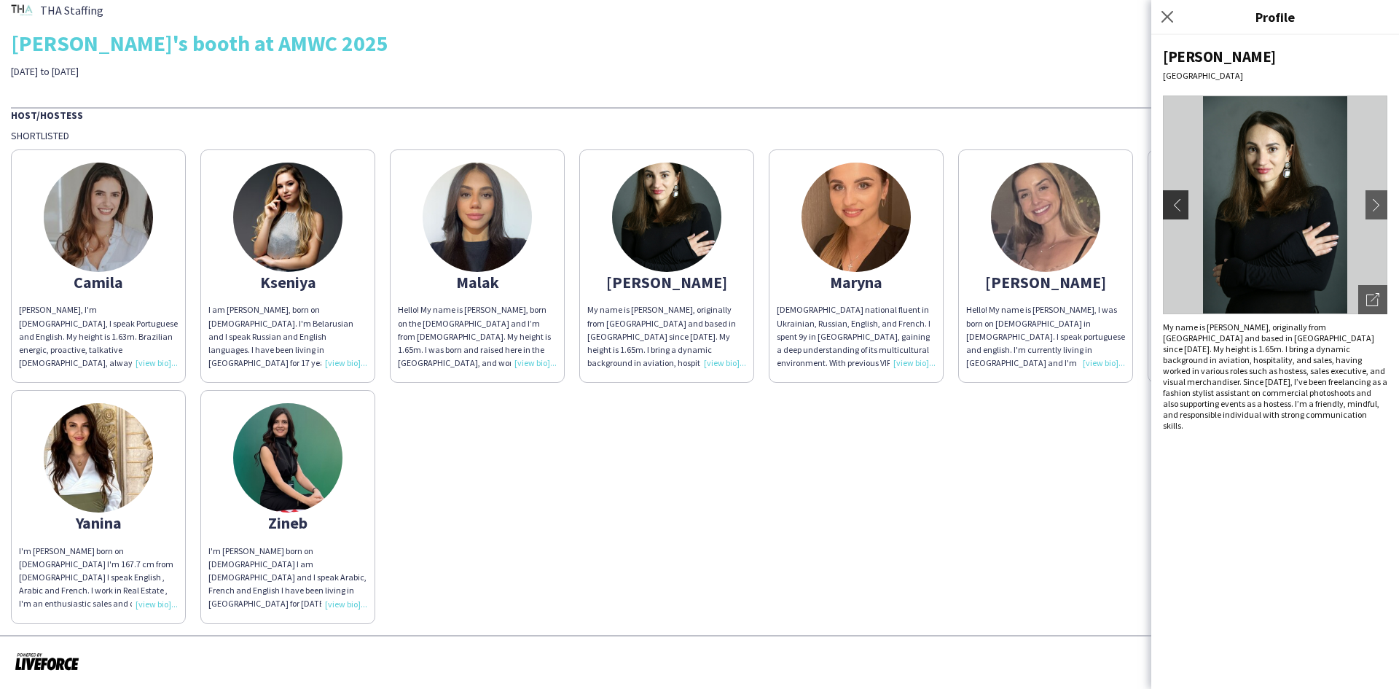
click at [1177, 206] on app-icon "chevron-left" at bounding box center [1174, 204] width 20 height 13
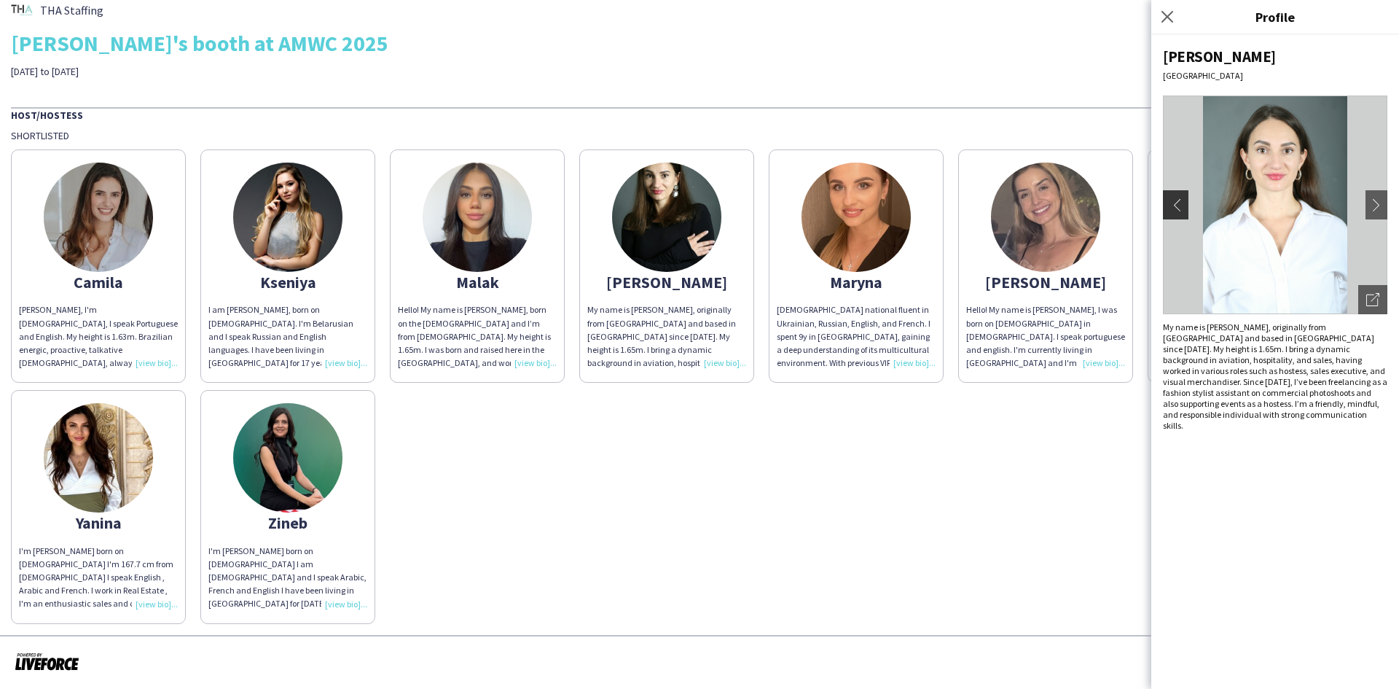
click at [1177, 207] on app-icon "chevron-left" at bounding box center [1174, 204] width 20 height 13
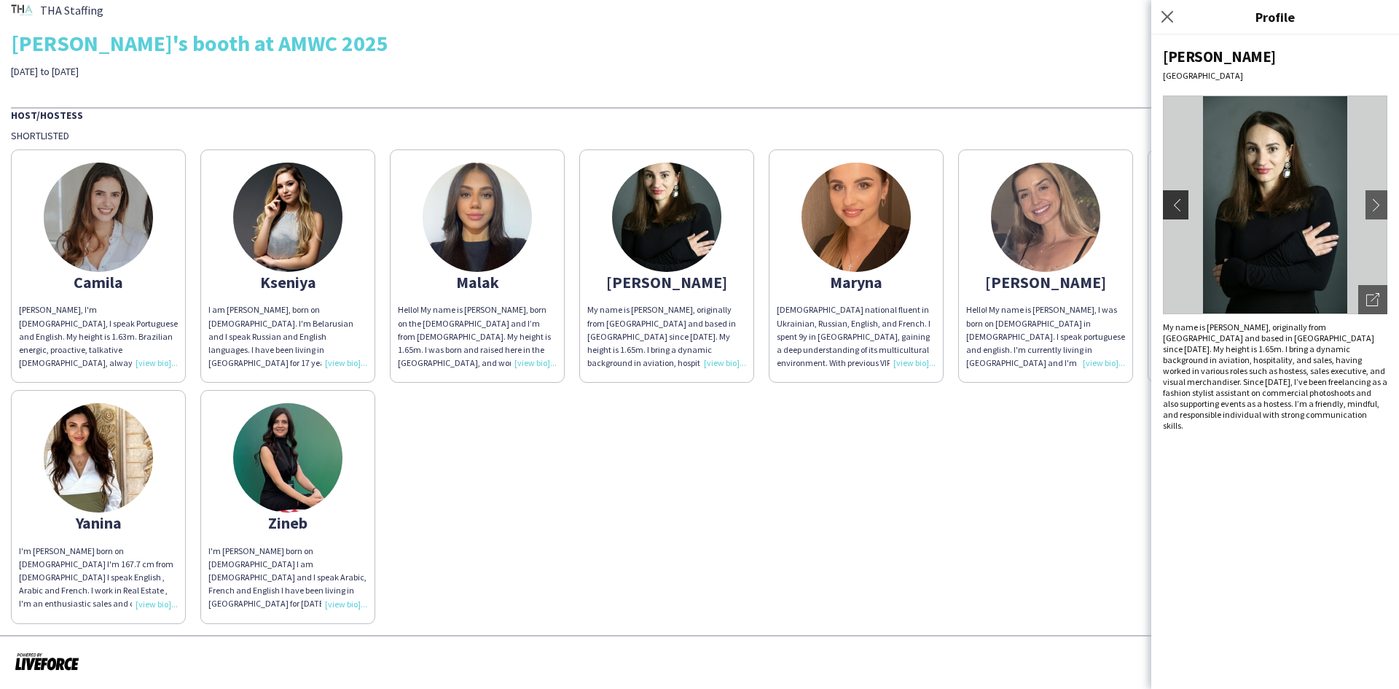
click at [1177, 207] on app-icon "chevron-left" at bounding box center [1174, 204] width 20 height 13
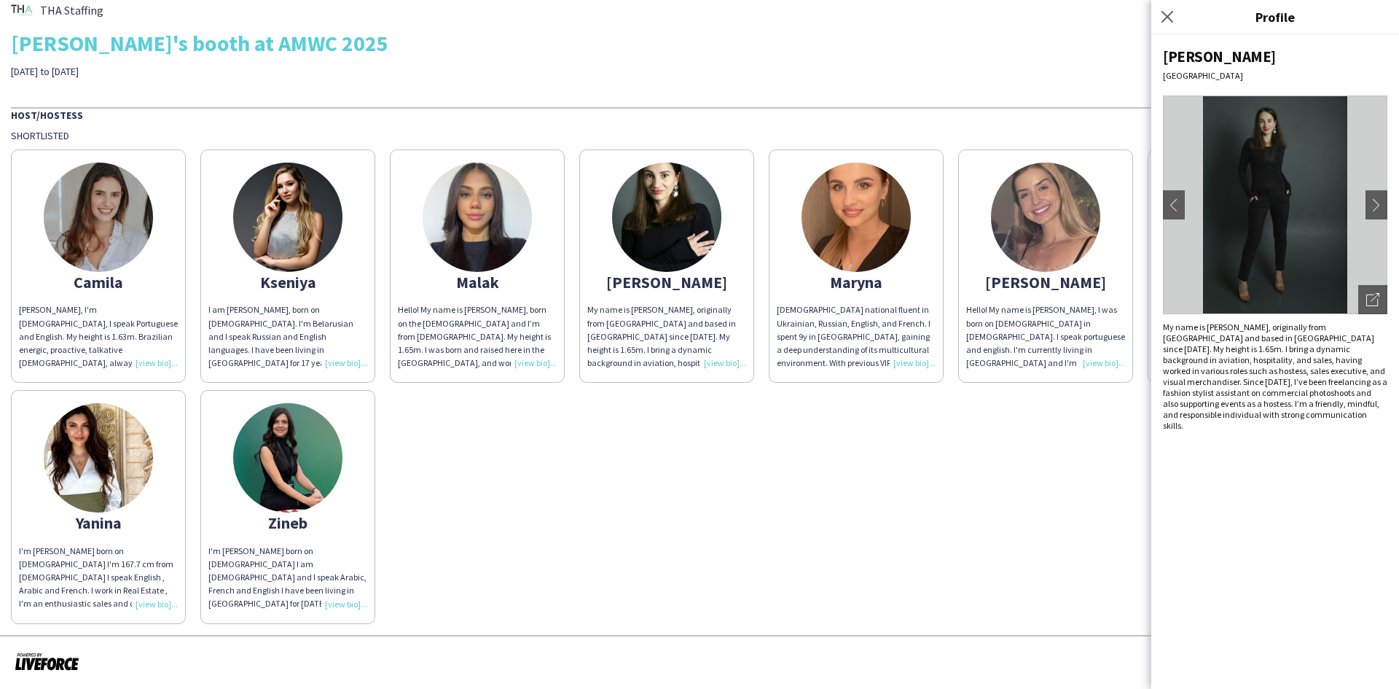
click at [530, 235] on app-share-pages-crew-card "[PERSON_NAME] Hello! My name is [PERSON_NAME], born on the [DEMOGRAPHIC_DATA] a…" at bounding box center [477, 265] width 175 height 233
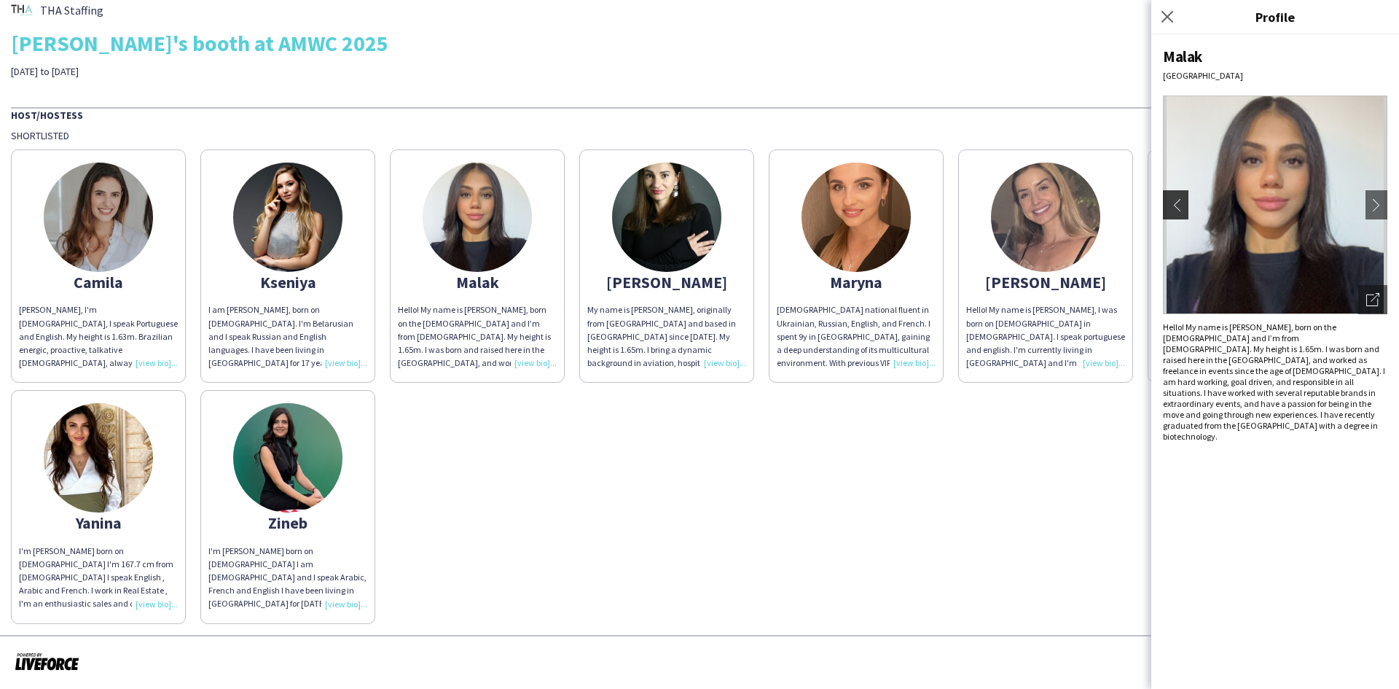
click at [1183, 203] on app-icon "chevron-left" at bounding box center [1174, 204] width 20 height 13
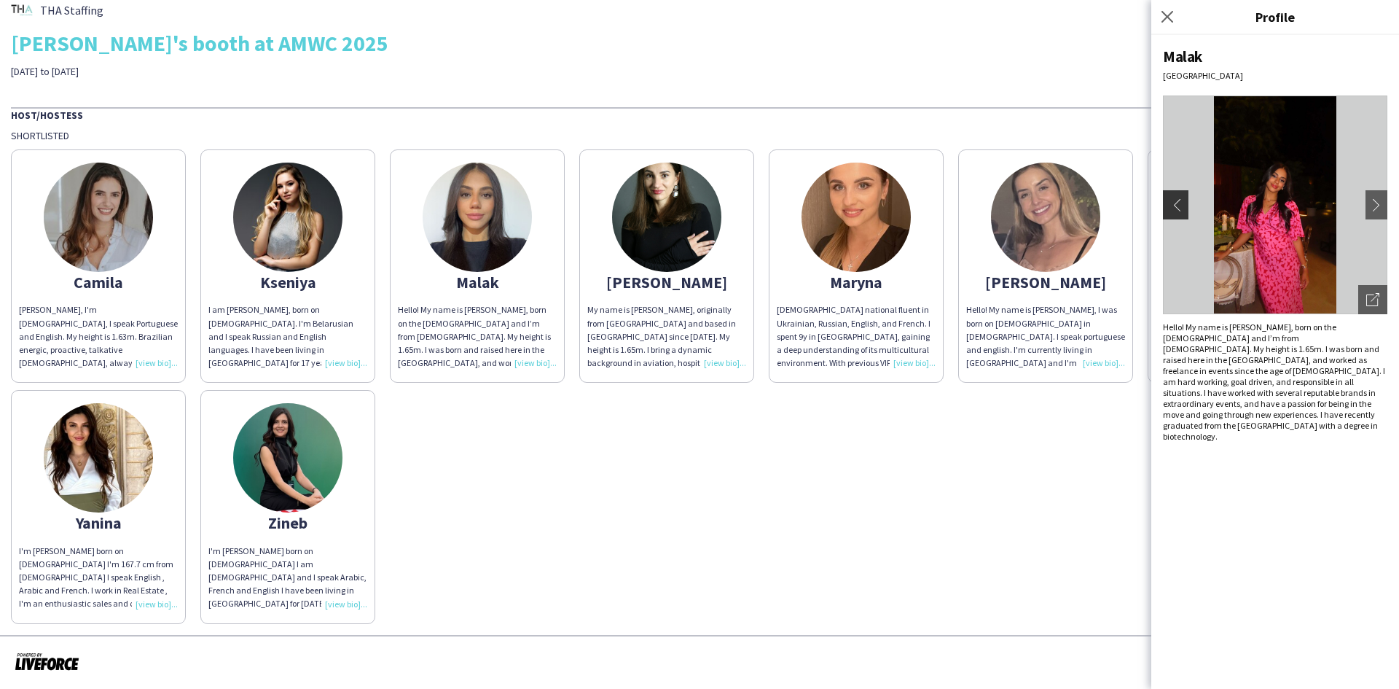
click at [1184, 203] on button "chevron-left" at bounding box center [1173, 204] width 29 height 29
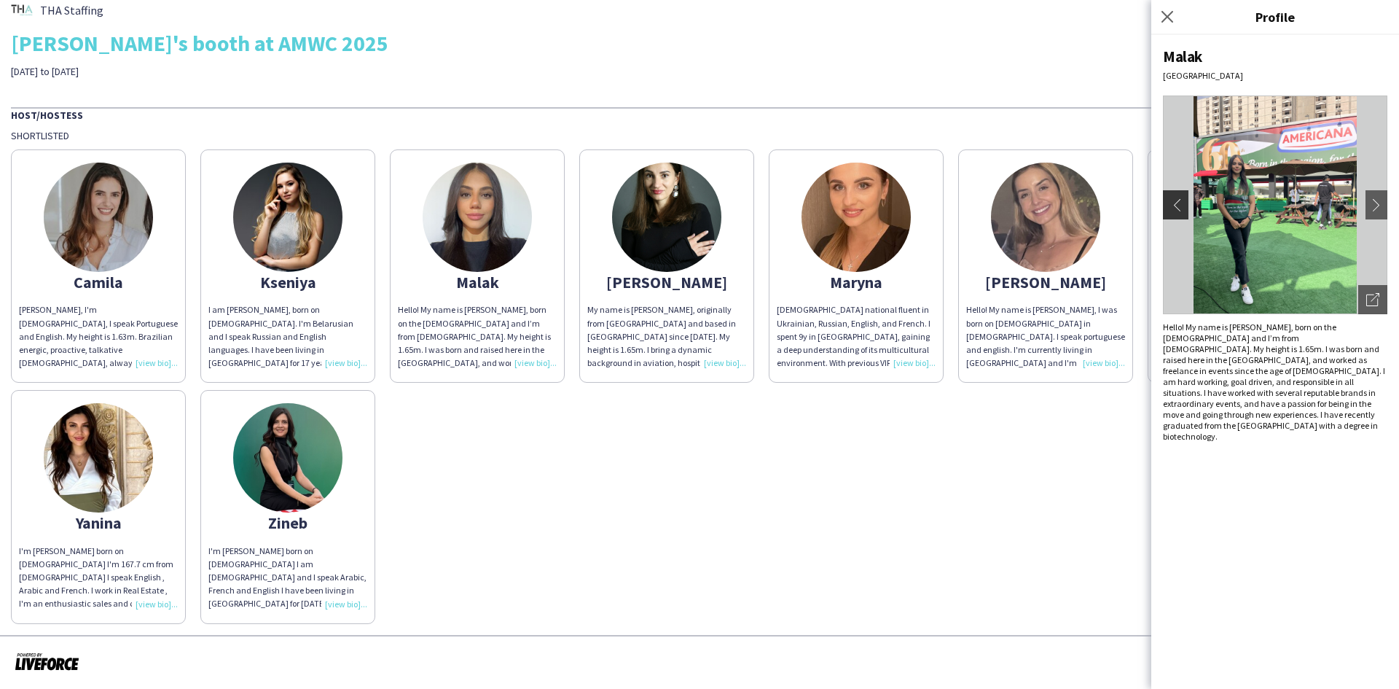
click at [1184, 203] on button "chevron-left" at bounding box center [1173, 204] width 29 height 29
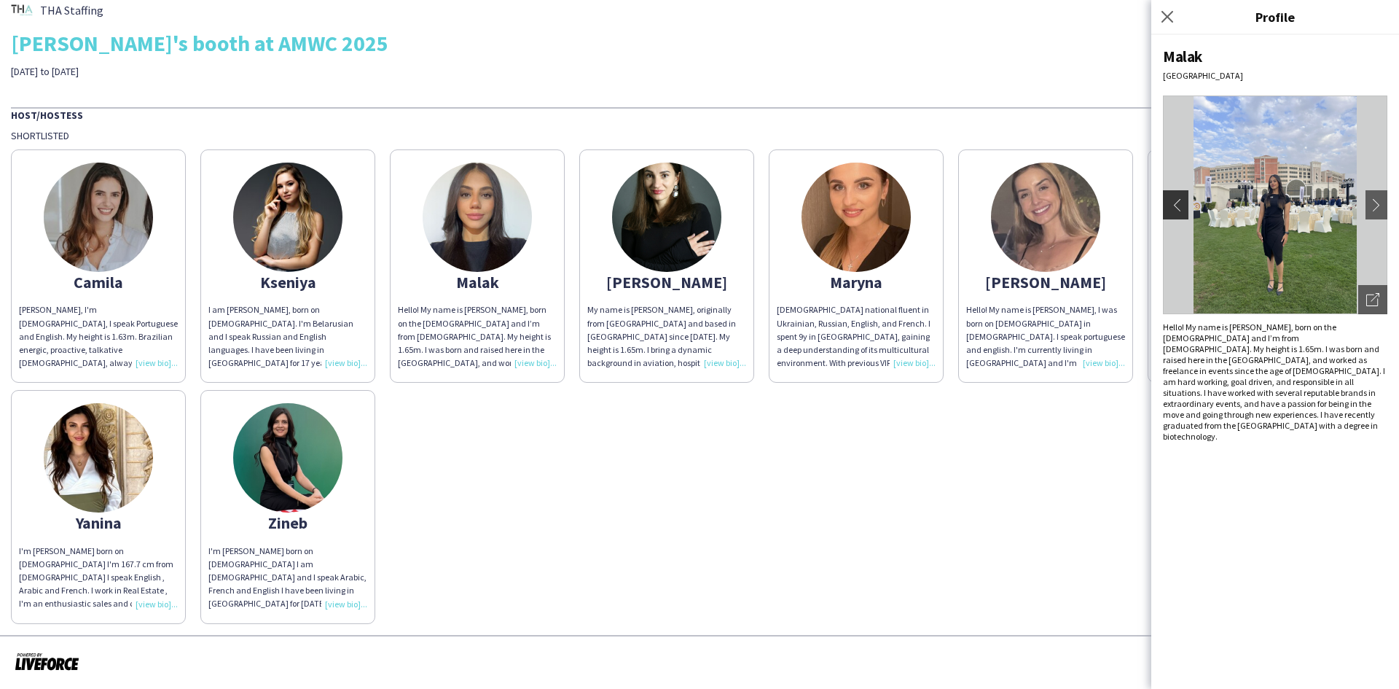
click at [1181, 203] on app-icon "chevron-left" at bounding box center [1174, 204] width 20 height 13
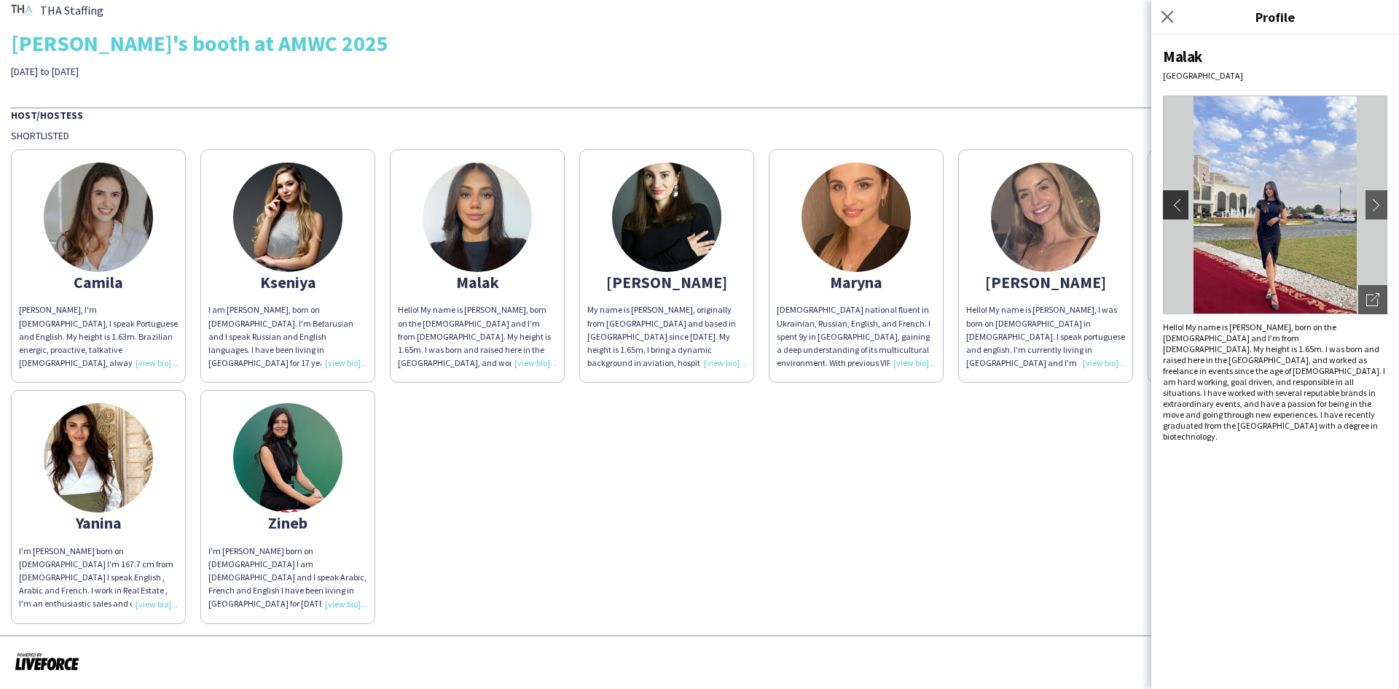
click at [1181, 203] on app-icon "chevron-left" at bounding box center [1174, 204] width 20 height 13
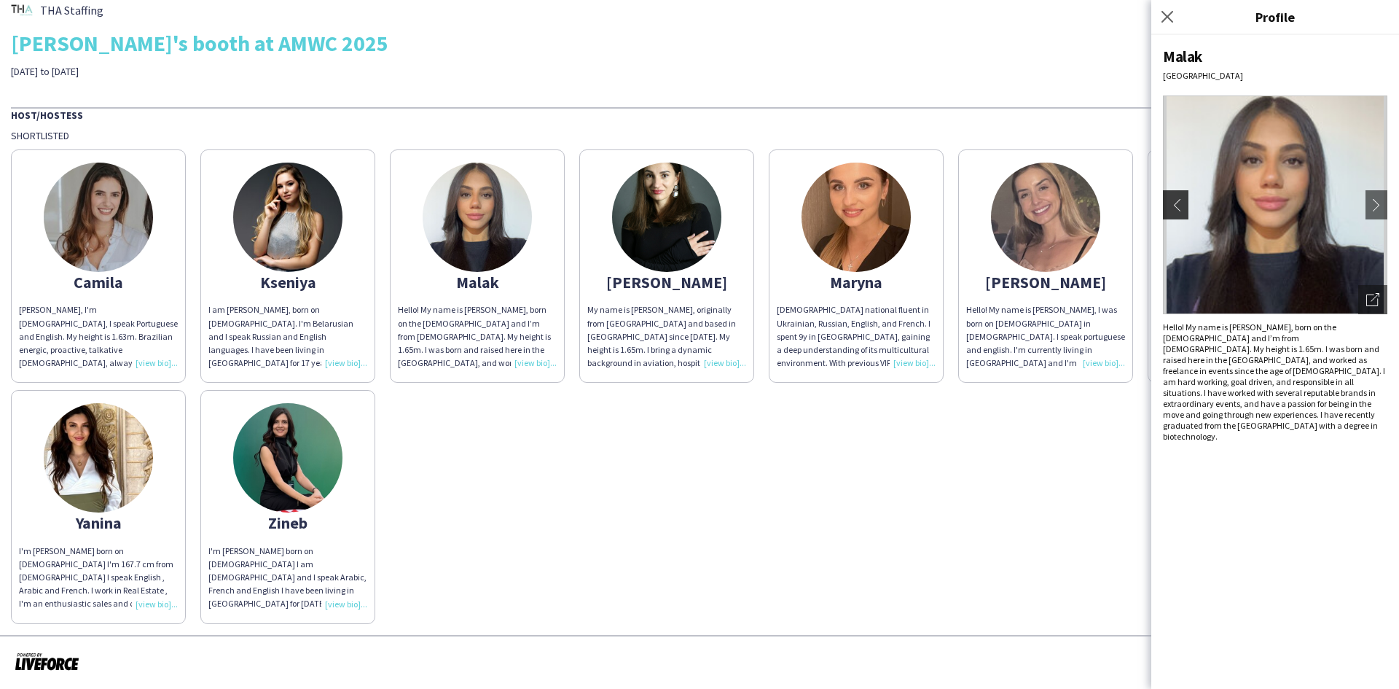
click at [1181, 203] on app-icon "chevron-left" at bounding box center [1174, 204] width 20 height 13
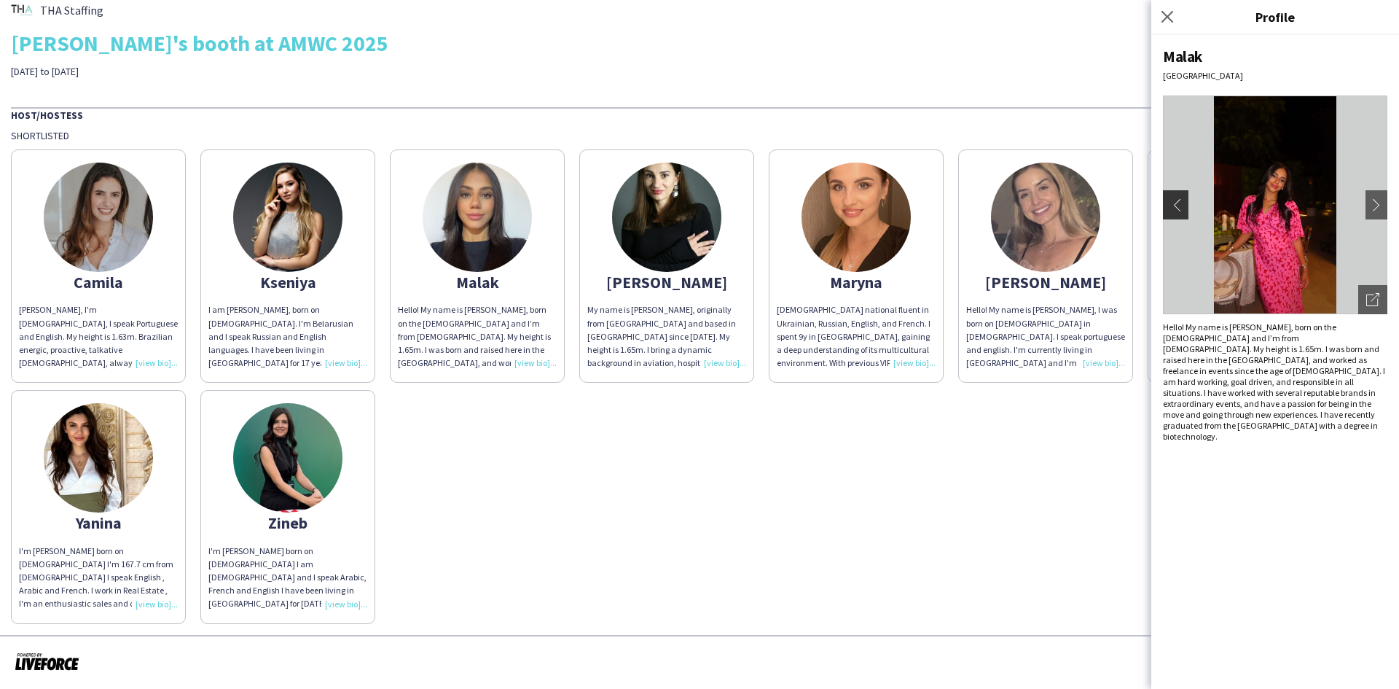
click at [1181, 203] on app-icon "chevron-left" at bounding box center [1174, 204] width 20 height 13
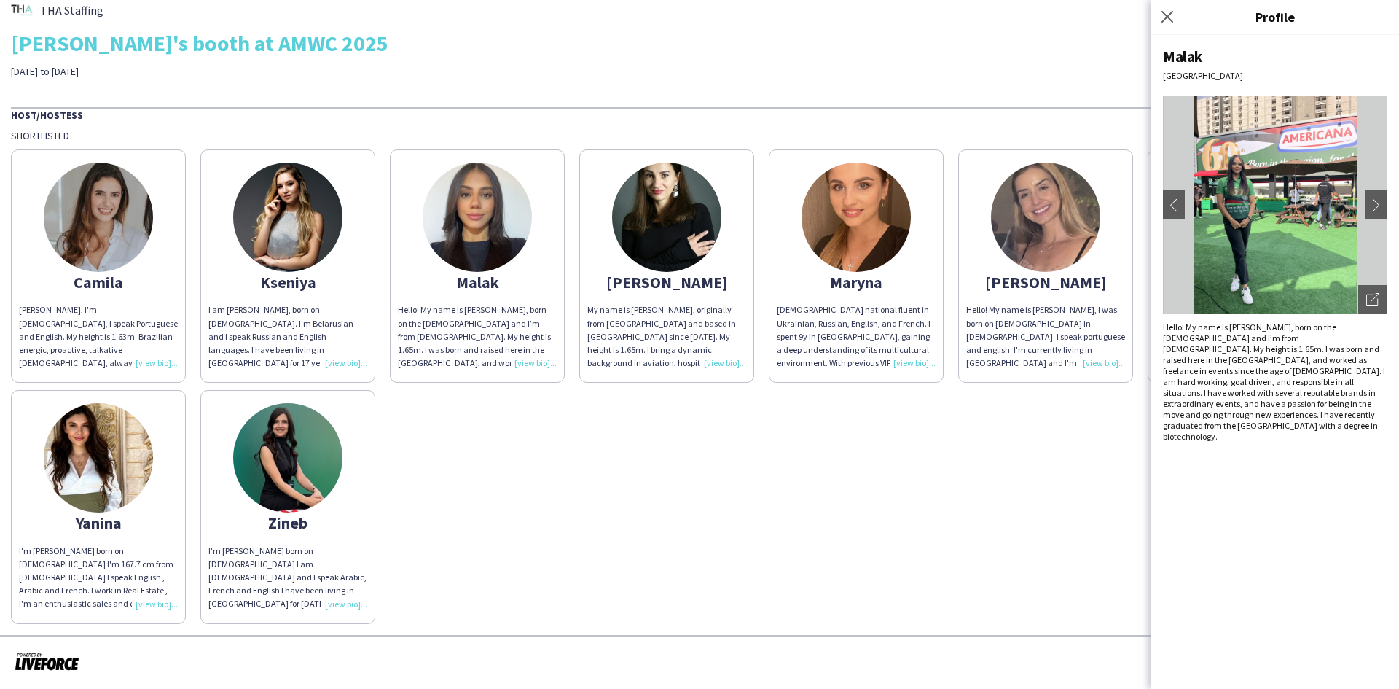
click at [278, 485] on img at bounding box center [287, 457] width 109 height 109
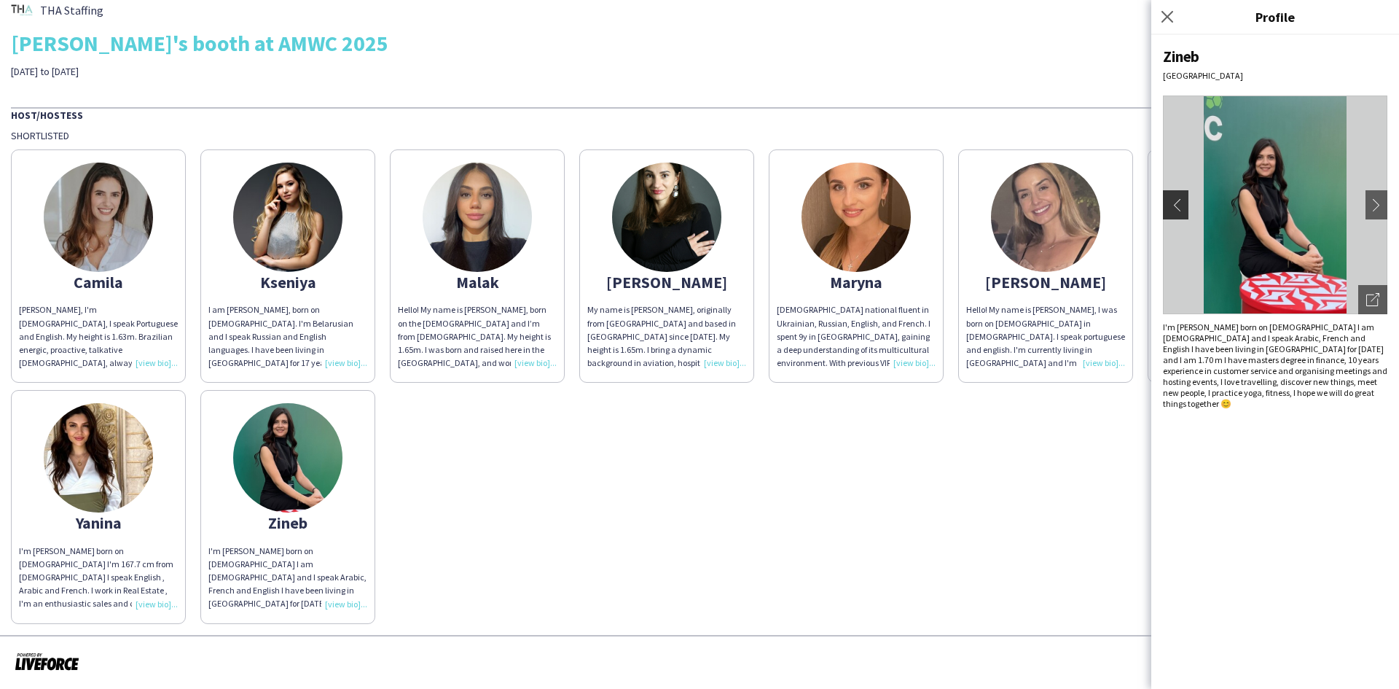
click at [1172, 214] on button "chevron-left" at bounding box center [1173, 204] width 29 height 29
click at [1178, 208] on app-icon "chevron-left" at bounding box center [1174, 204] width 20 height 13
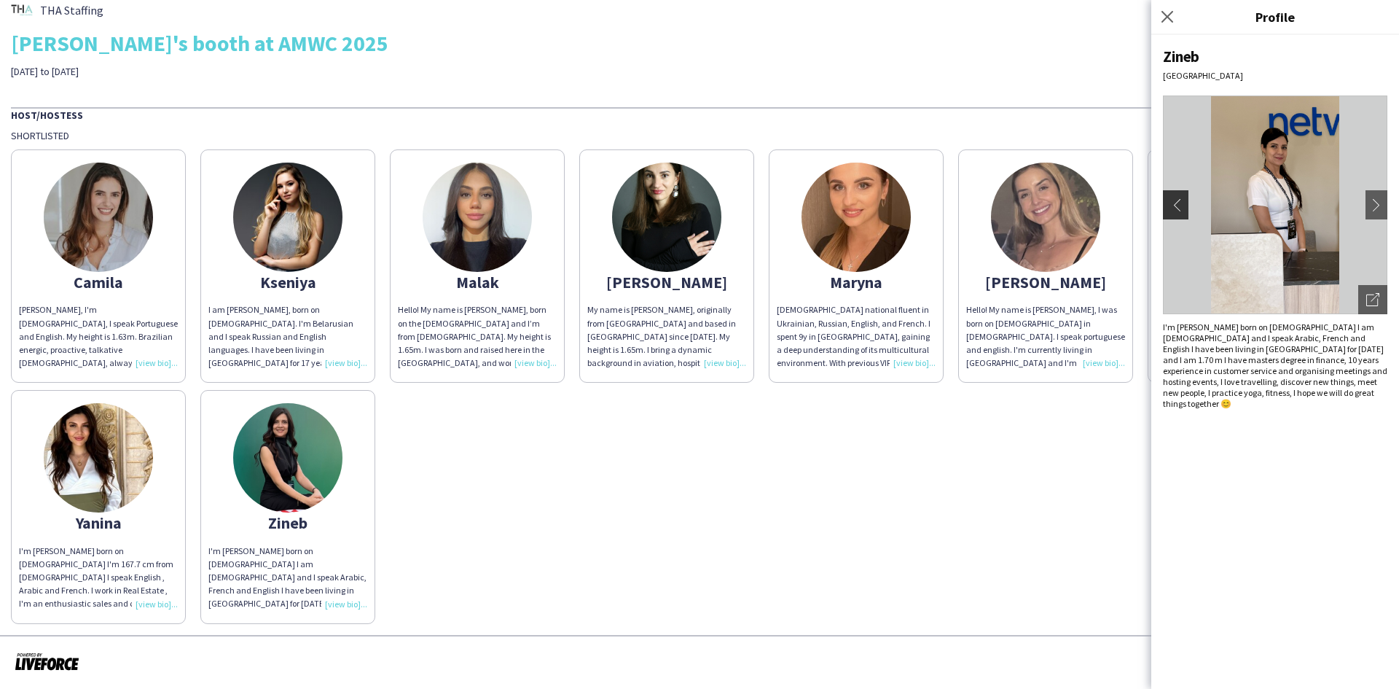
click at [1175, 207] on app-icon "chevron-left" at bounding box center [1174, 204] width 20 height 13
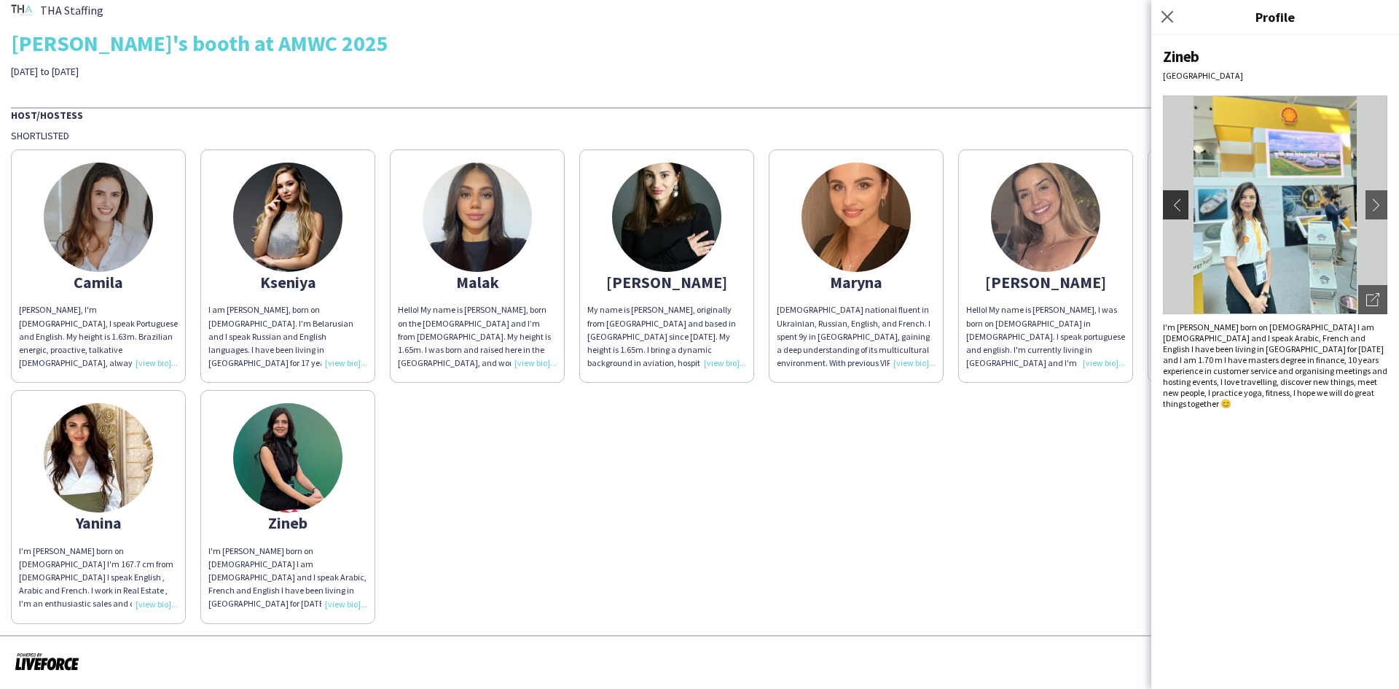
click at [1175, 207] on app-icon "chevron-left" at bounding box center [1174, 204] width 20 height 13
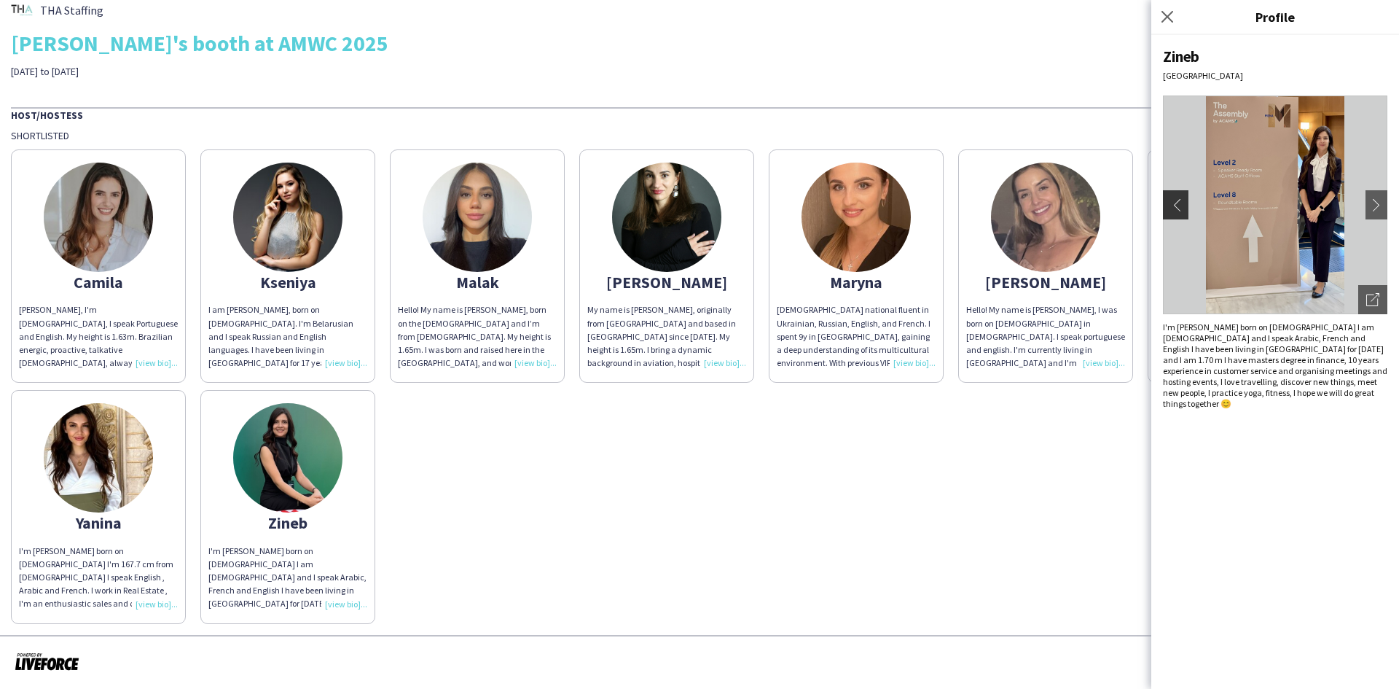
click at [1175, 207] on app-icon "chevron-left" at bounding box center [1174, 204] width 20 height 13
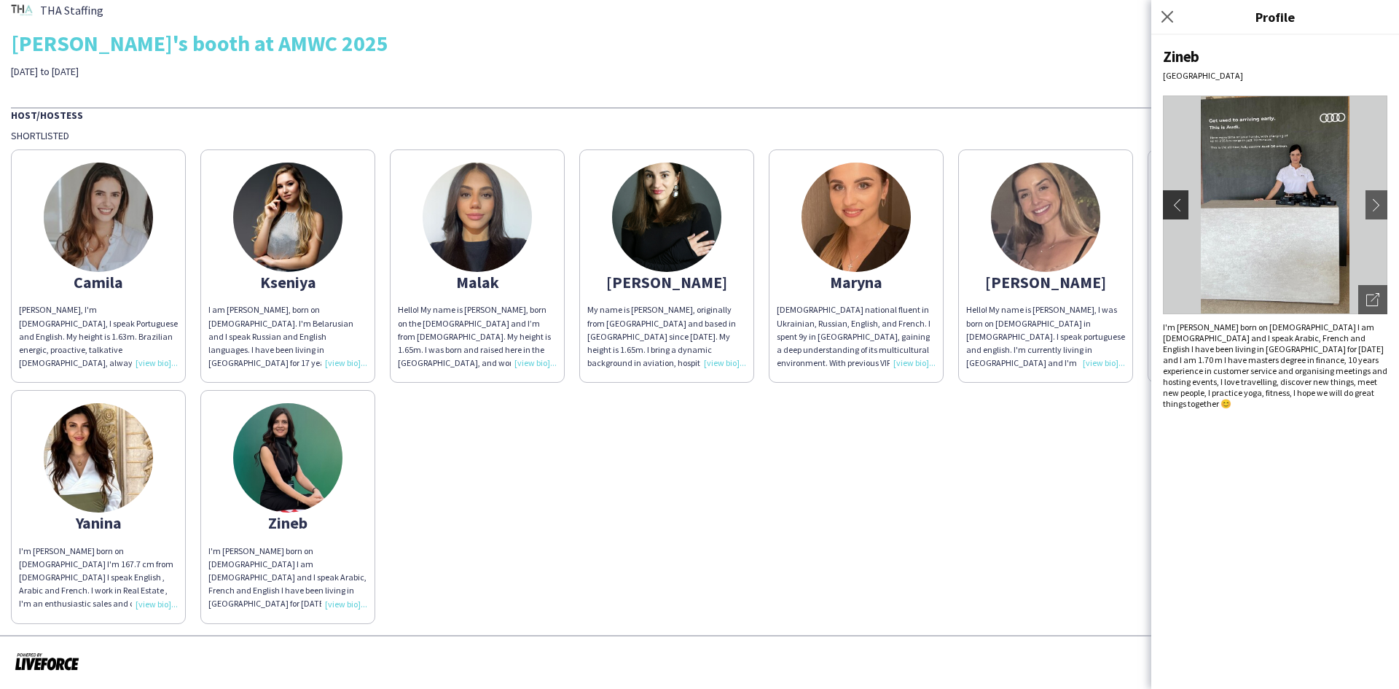
click at [1175, 207] on app-icon "chevron-left" at bounding box center [1174, 204] width 20 height 13
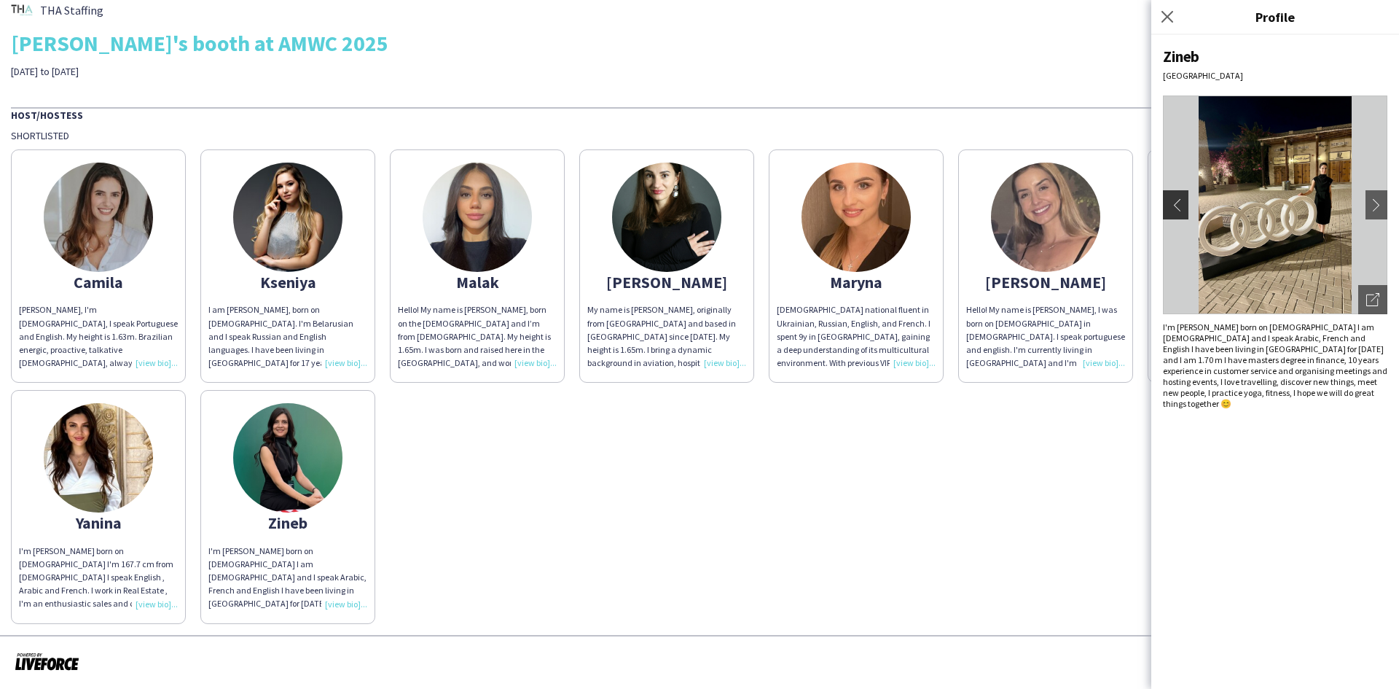
click at [1175, 207] on app-icon "chevron-left" at bounding box center [1174, 204] width 20 height 13
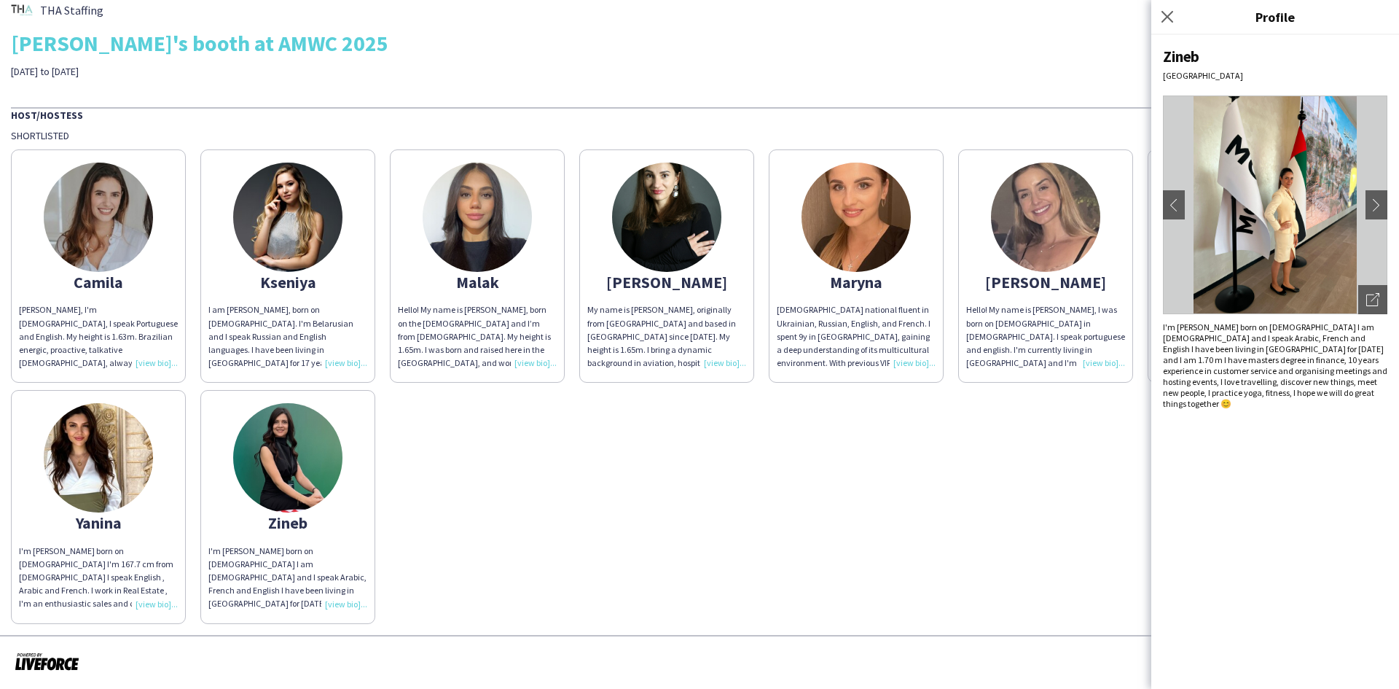
click at [122, 462] on img at bounding box center [98, 457] width 109 height 109
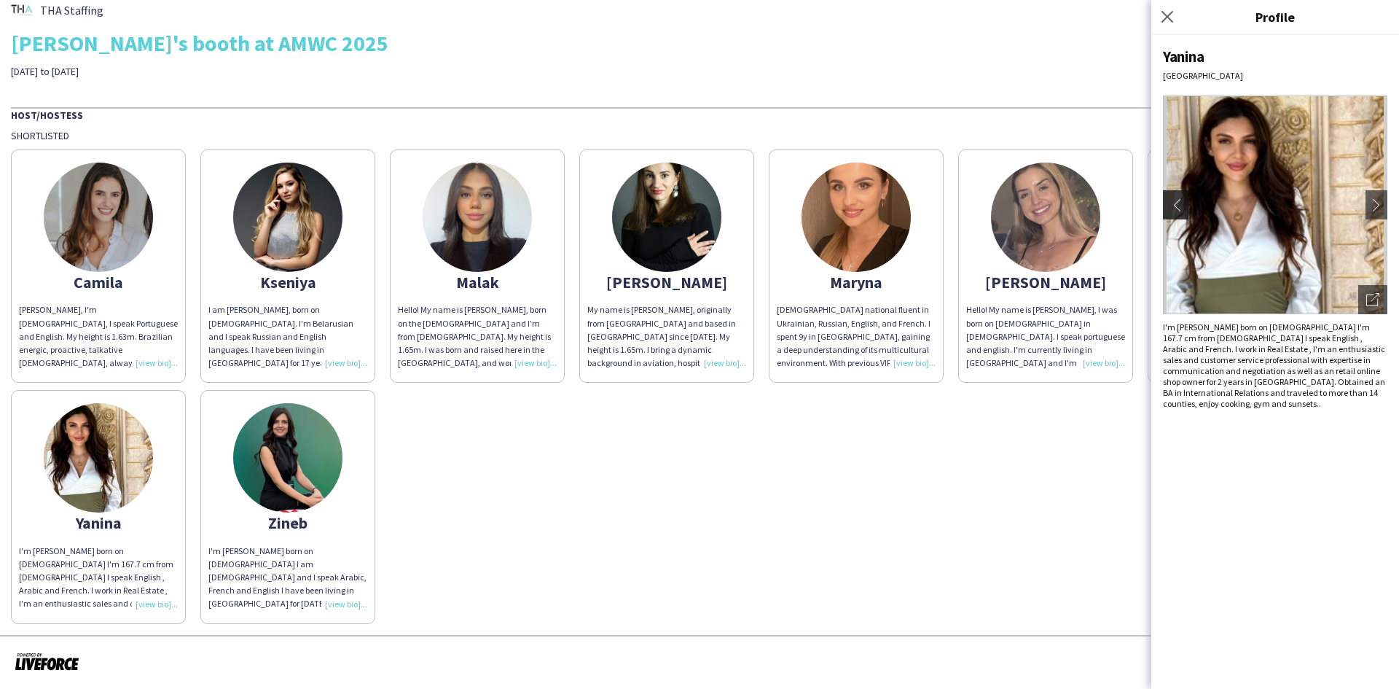
click at [1181, 203] on app-icon "chevron-left" at bounding box center [1174, 204] width 20 height 13
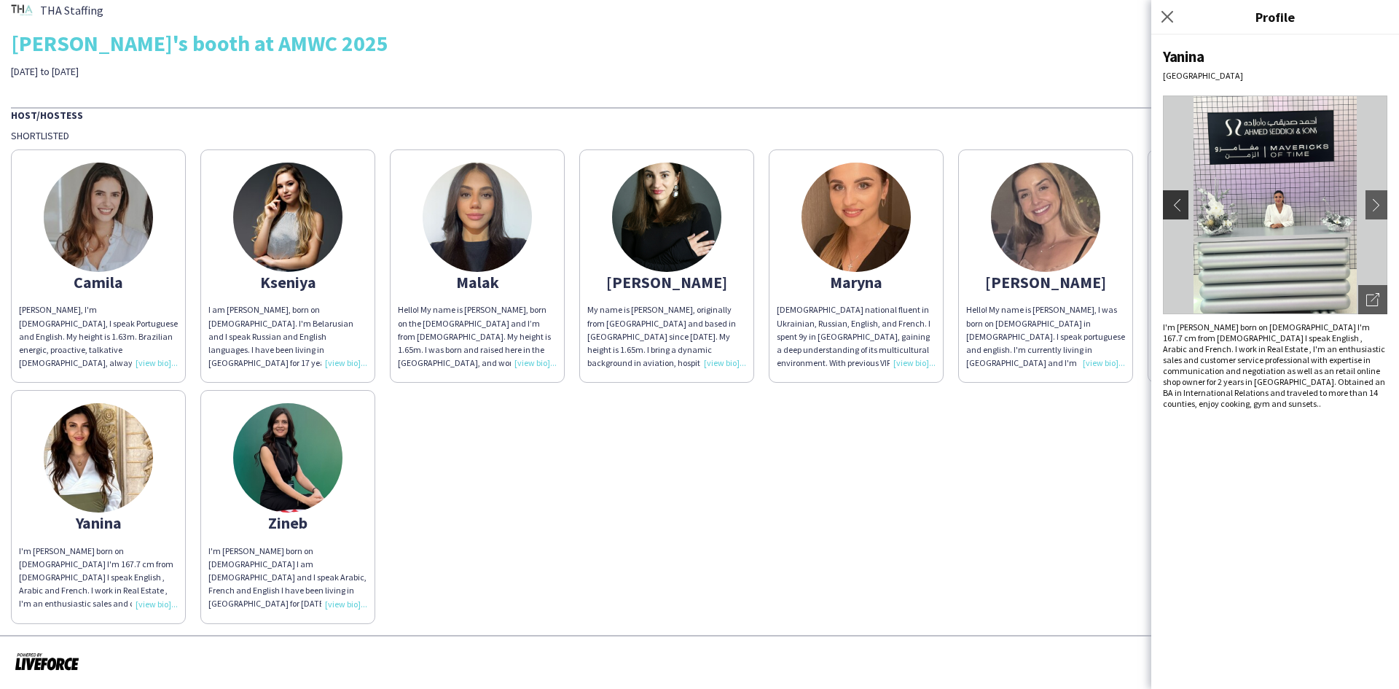
click at [1178, 204] on app-icon "chevron-left" at bounding box center [1174, 204] width 20 height 13
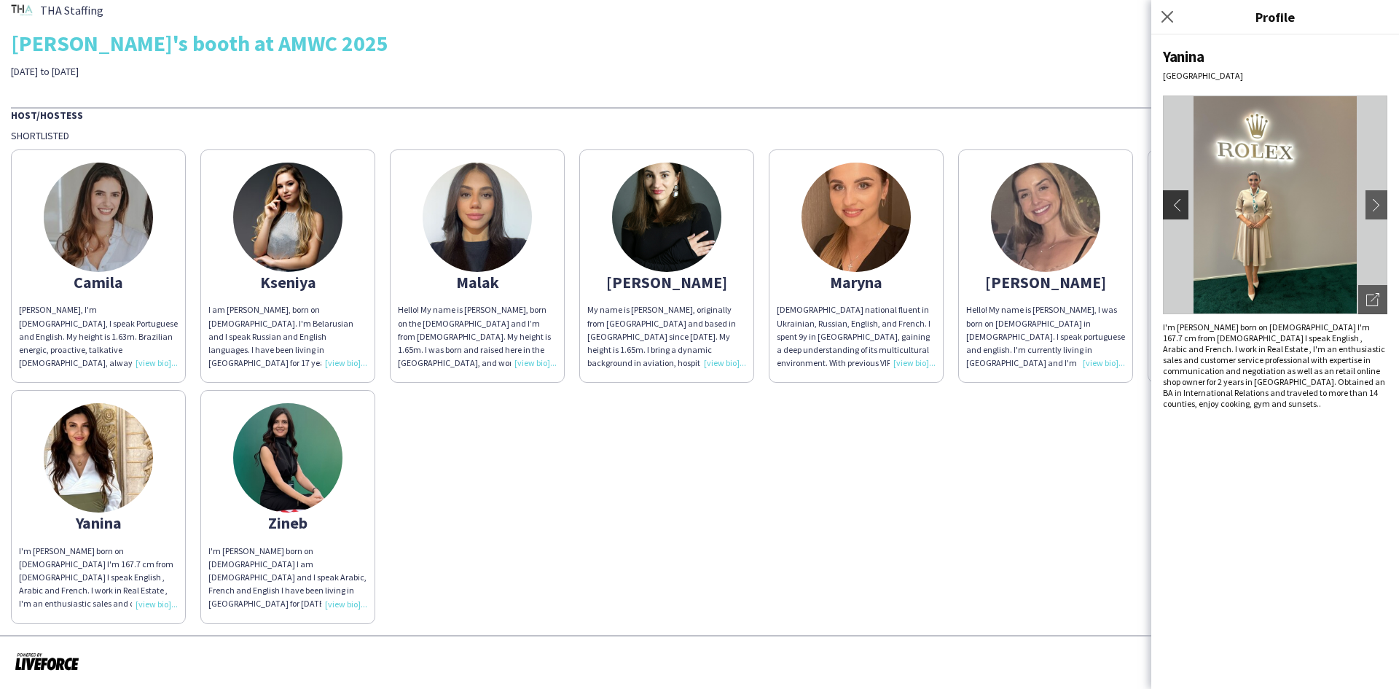
click at [1178, 204] on app-icon "chevron-left" at bounding box center [1174, 204] width 20 height 13
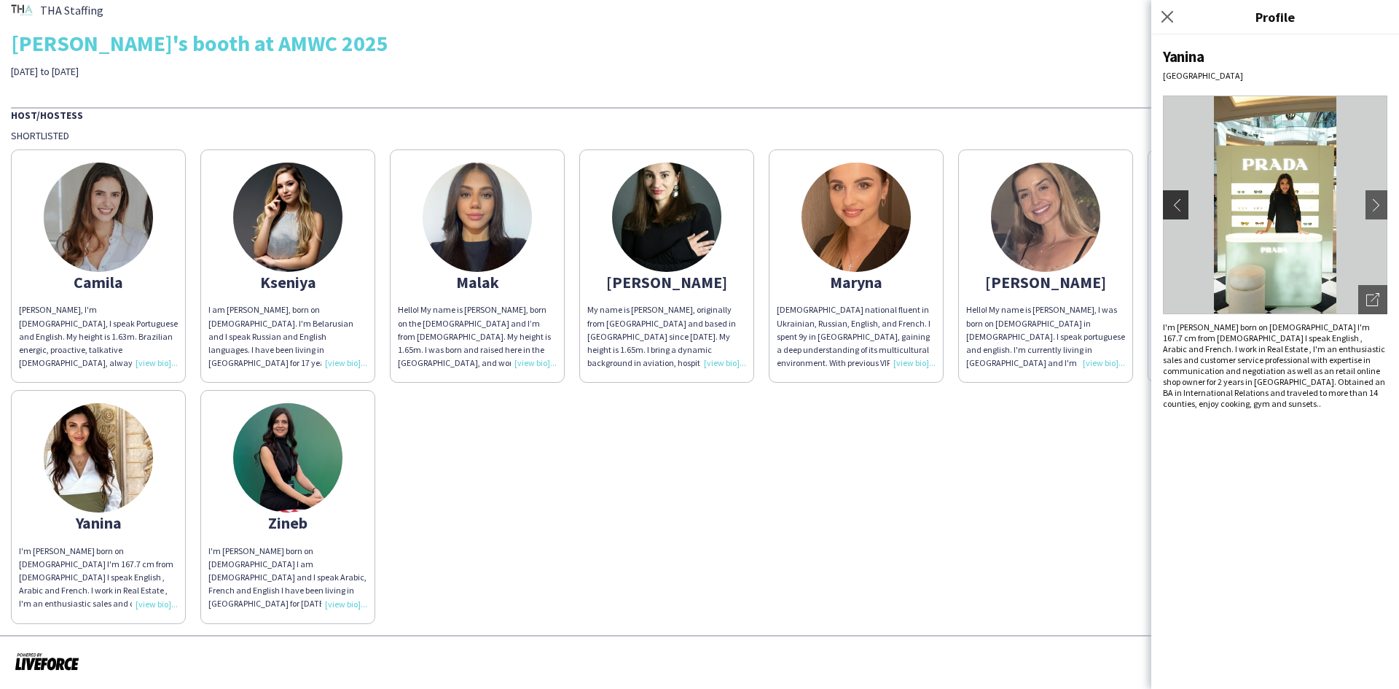
click at [1178, 204] on app-icon "chevron-left" at bounding box center [1174, 204] width 20 height 13
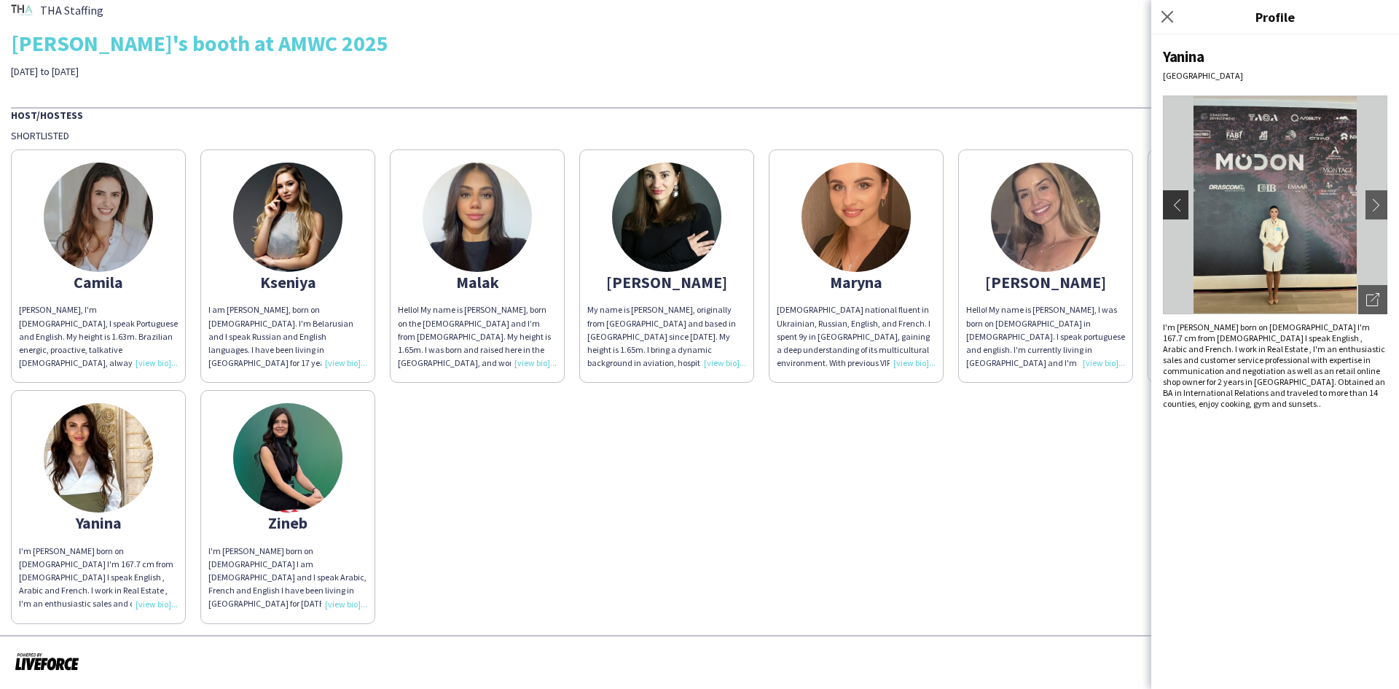
click at [1178, 204] on app-icon "chevron-left" at bounding box center [1174, 204] width 20 height 13
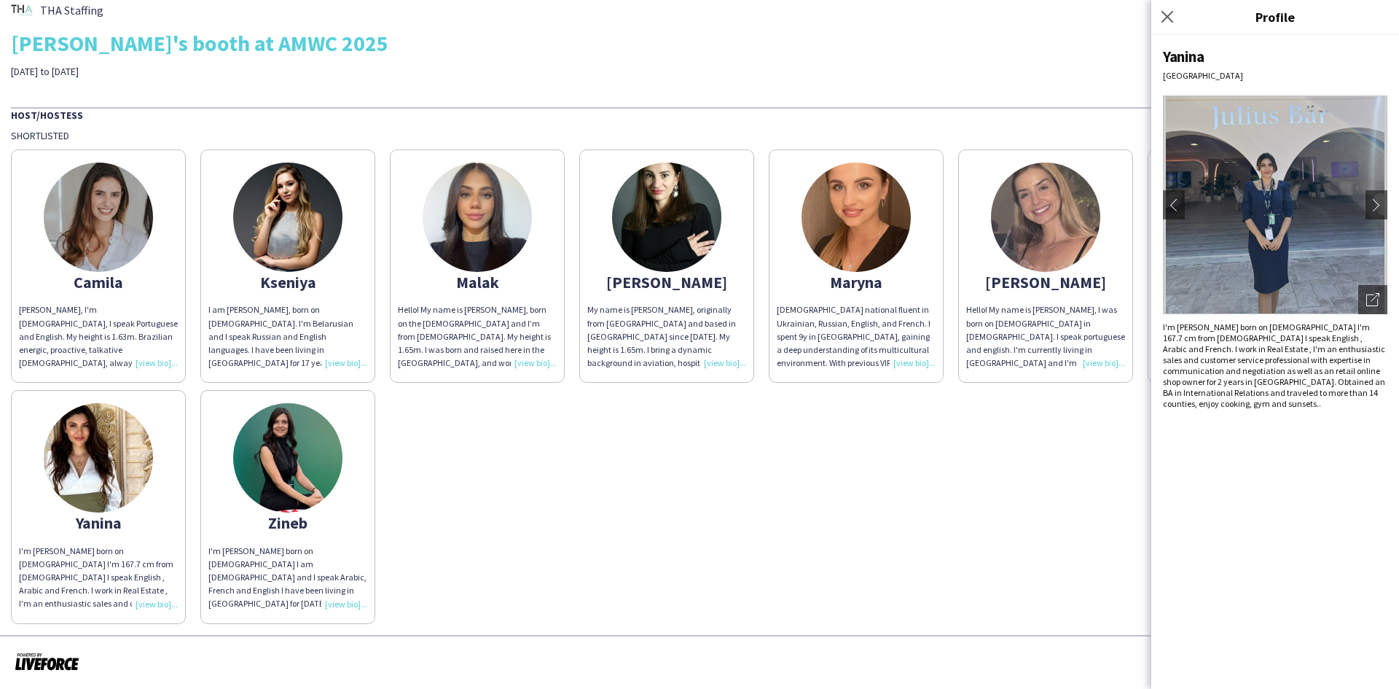
click at [117, 319] on div "[PERSON_NAME], I'm [DEMOGRAPHIC_DATA], I speak Portuguese and English. My heigh…" at bounding box center [98, 336] width 159 height 66
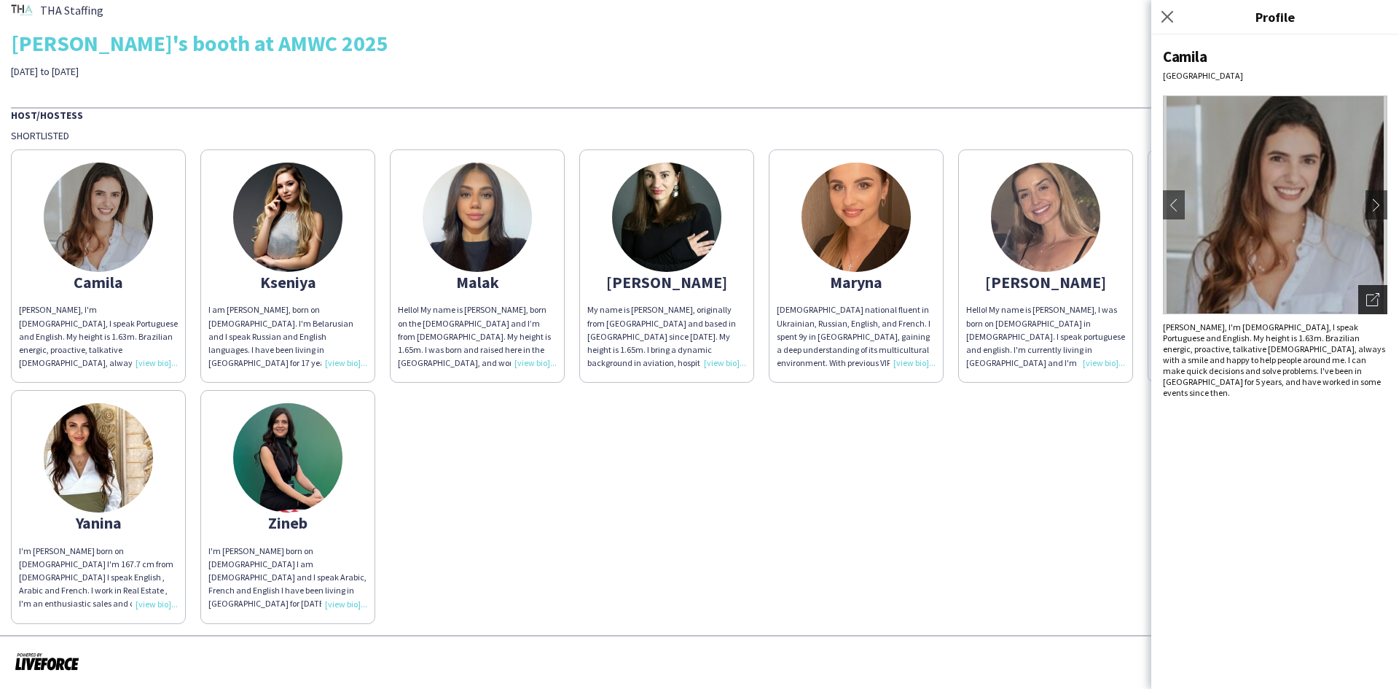
click at [1374, 297] on icon "Open photos pop-in" at bounding box center [1372, 299] width 13 height 13
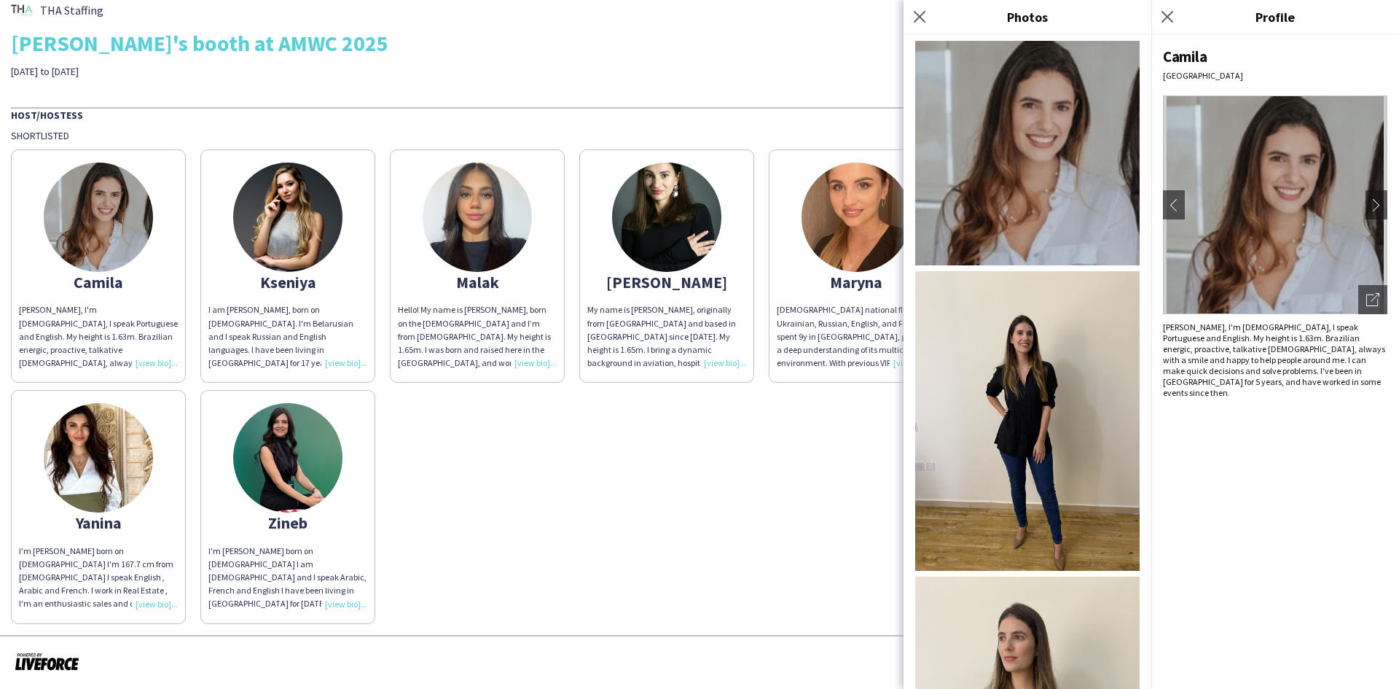
drag, startPoint x: 674, startPoint y: 488, endPoint x: 626, endPoint y: 498, distance: 49.3
click at [673, 488] on div "[PERSON_NAME], I'm [DEMOGRAPHIC_DATA], I speak Portuguese and English. My heigh…" at bounding box center [699, 382] width 1377 height 481
